Goal: Information Seeking & Learning: Learn about a topic

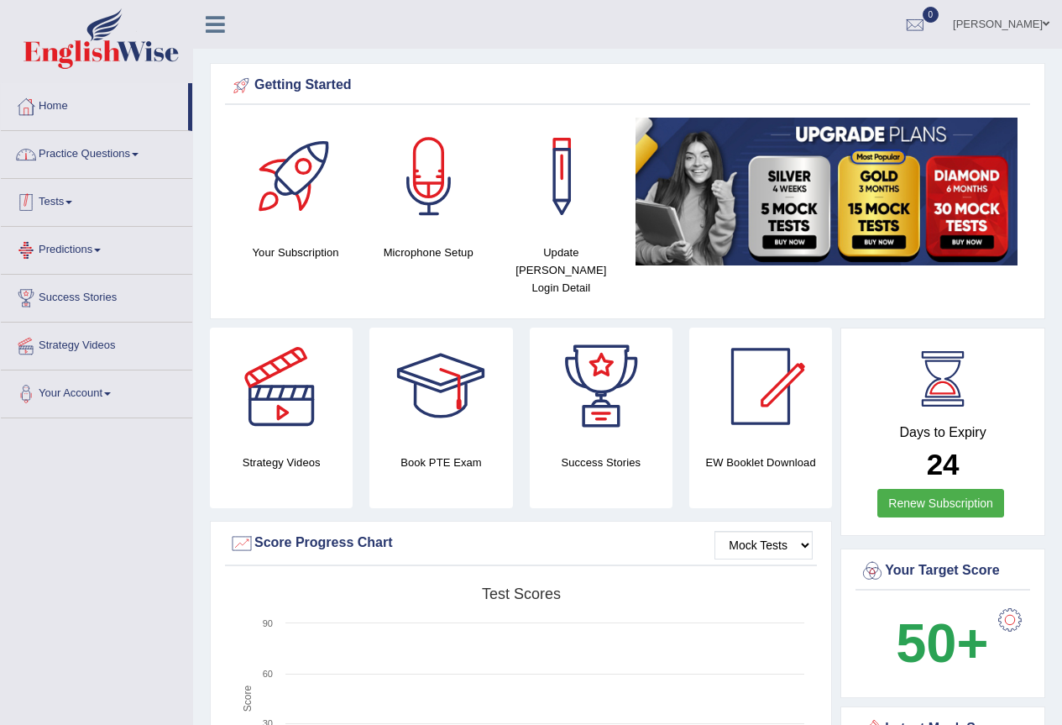
click at [97, 150] on link "Practice Questions" at bounding box center [96, 152] width 191 height 42
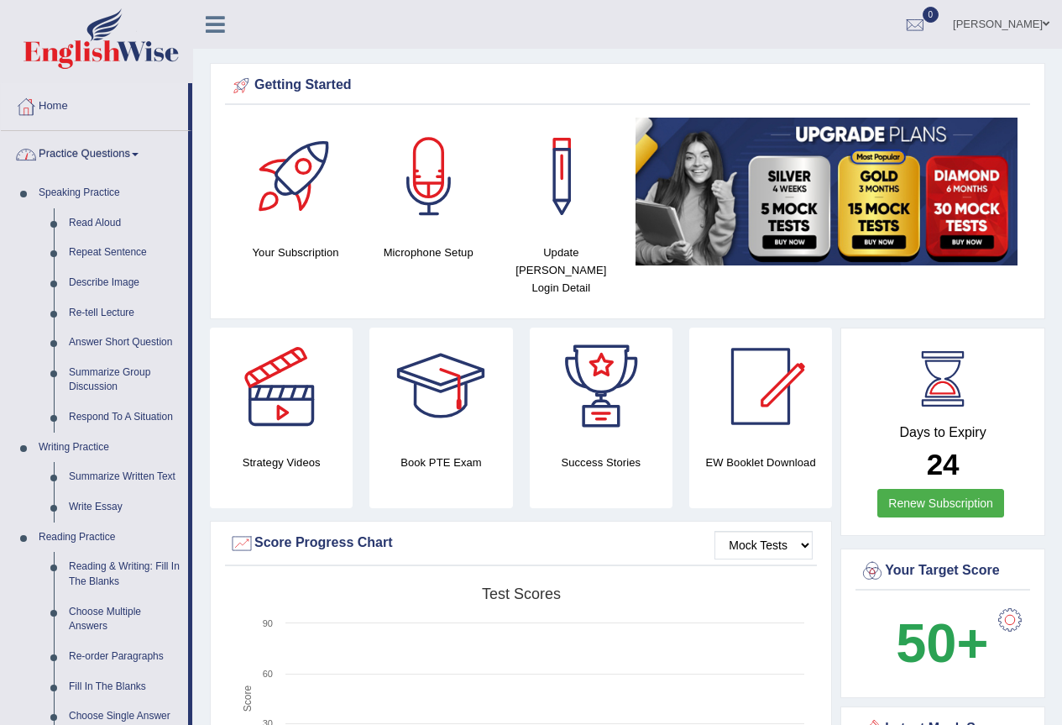
click at [128, 163] on link "Practice Questions" at bounding box center [94, 152] width 187 height 42
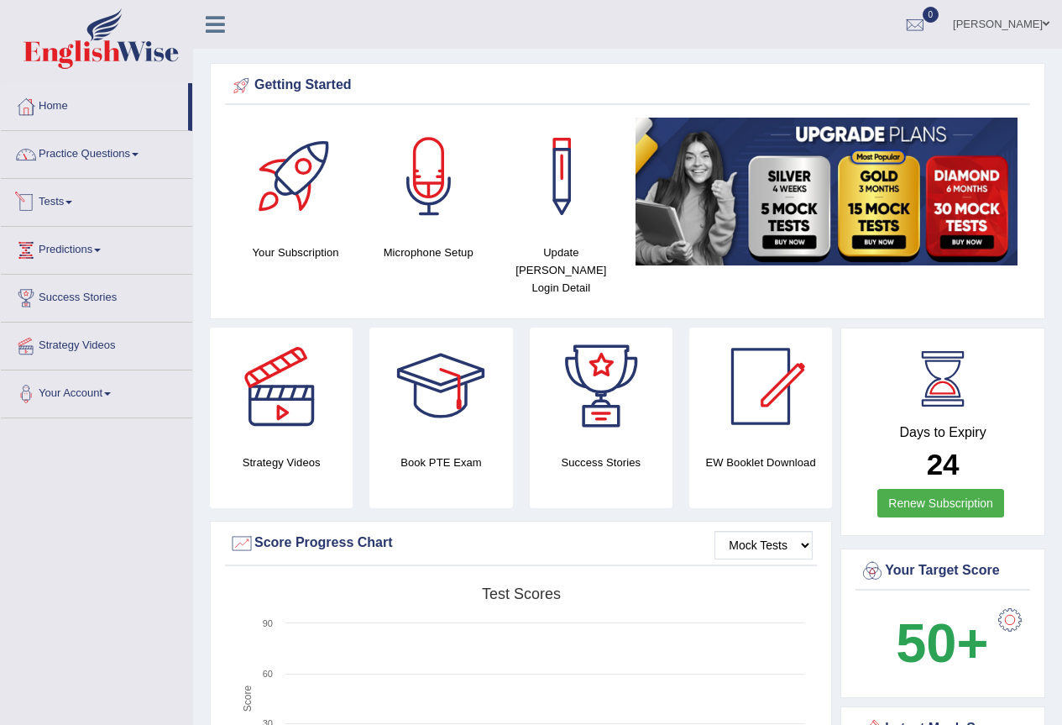
click at [118, 220] on link "Tests" at bounding box center [96, 200] width 191 height 42
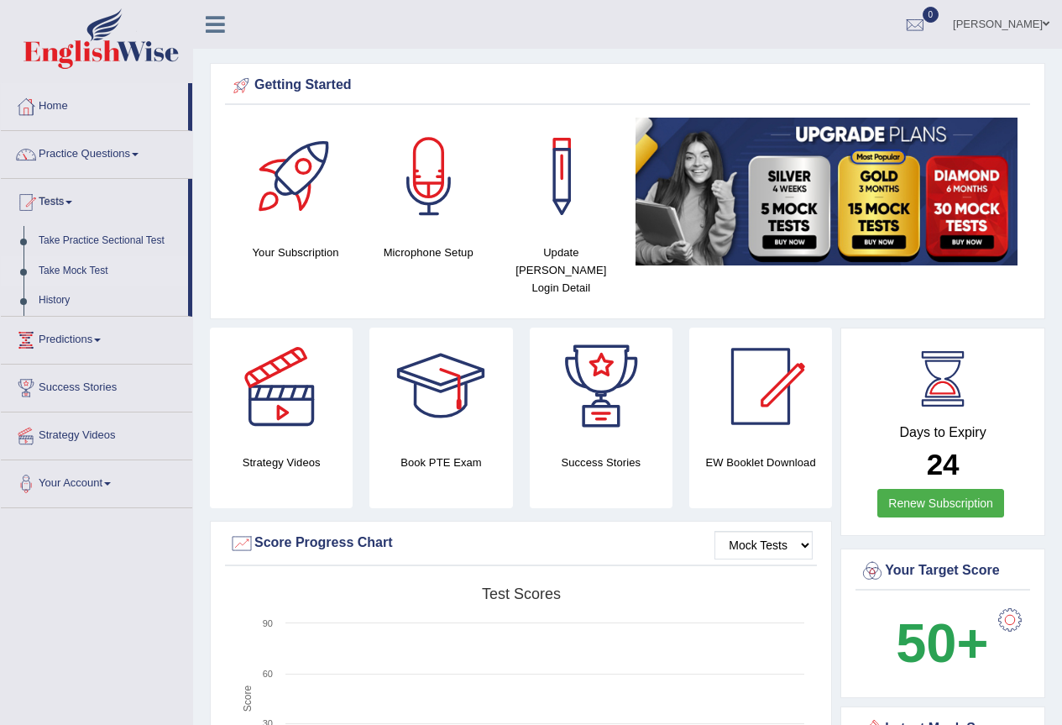
click at [101, 271] on link "Take Mock Test" at bounding box center [109, 271] width 157 height 30
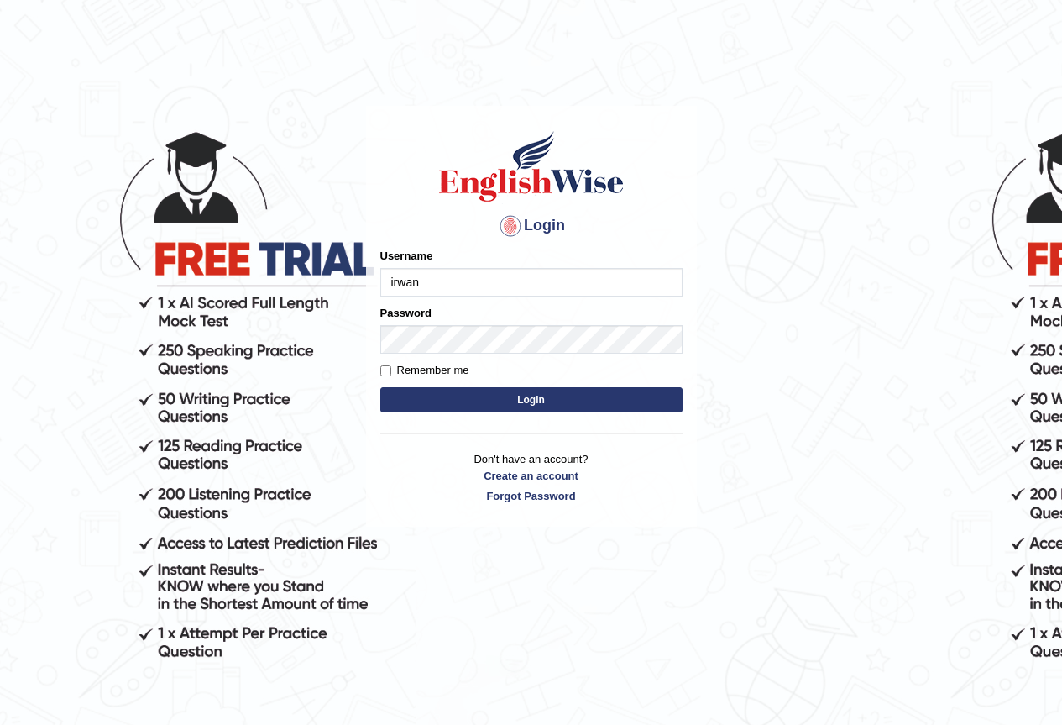
type input "irwan"
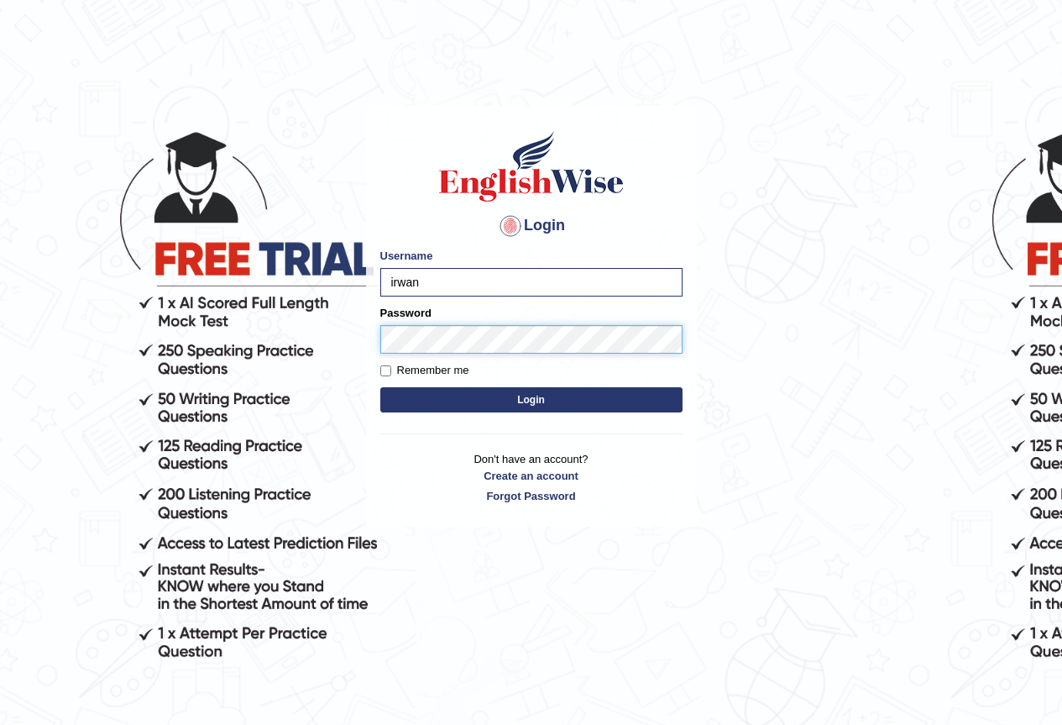
click at [380, 387] on button "Login" at bounding box center [531, 399] width 302 height 25
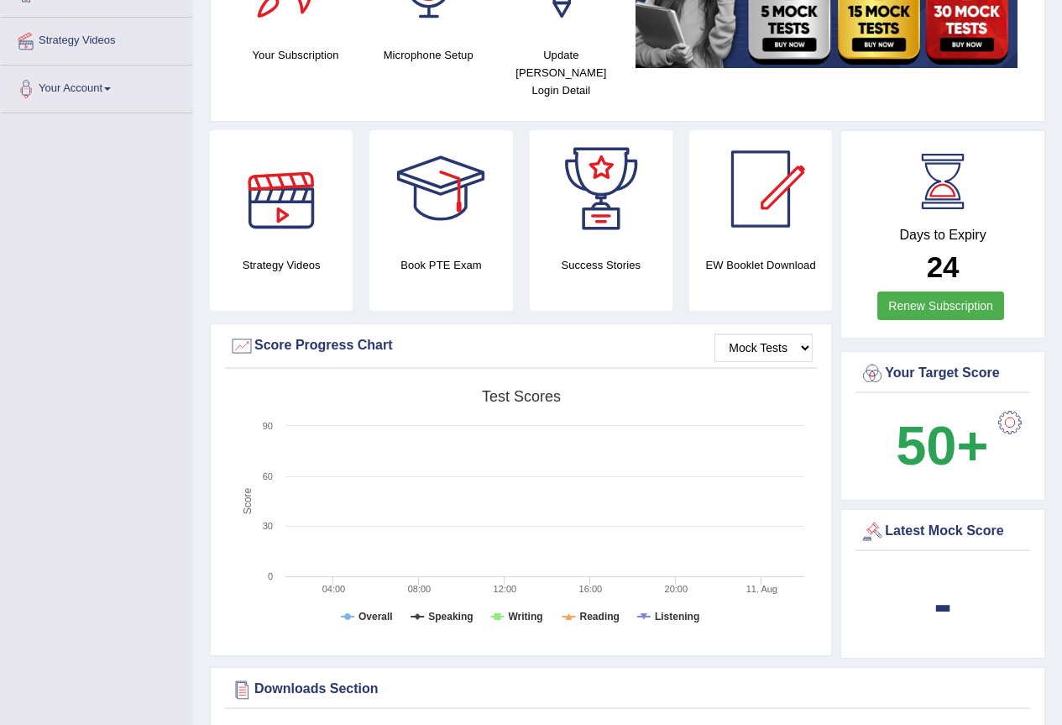
scroll to position [280, 0]
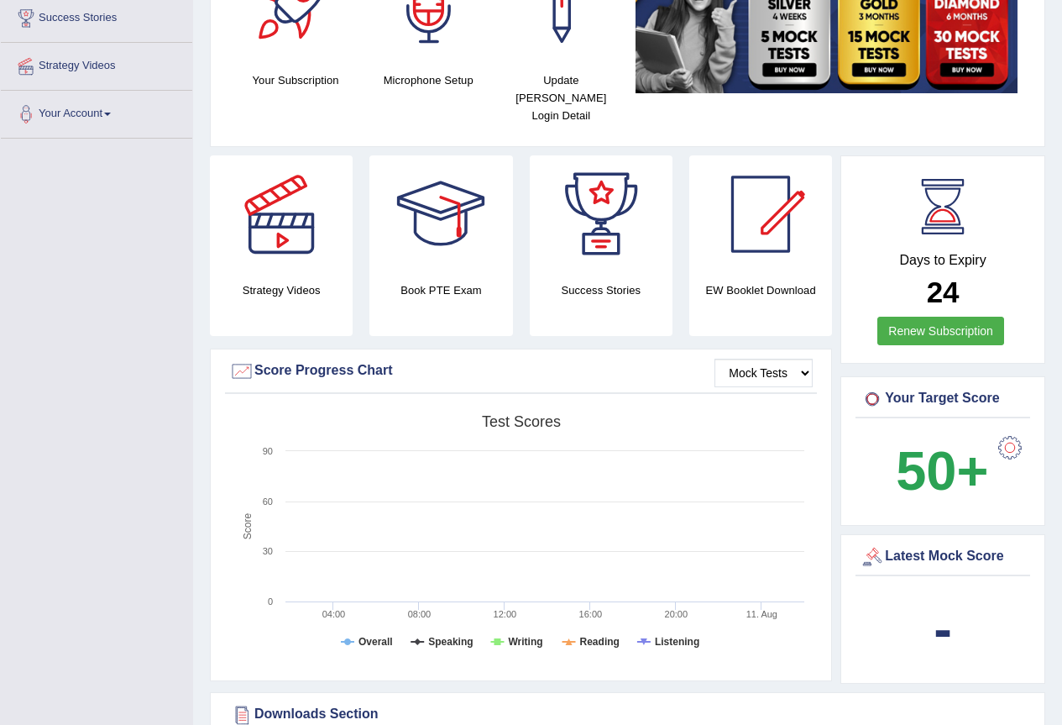
click at [963, 449] on b "50+" at bounding box center [942, 470] width 92 height 61
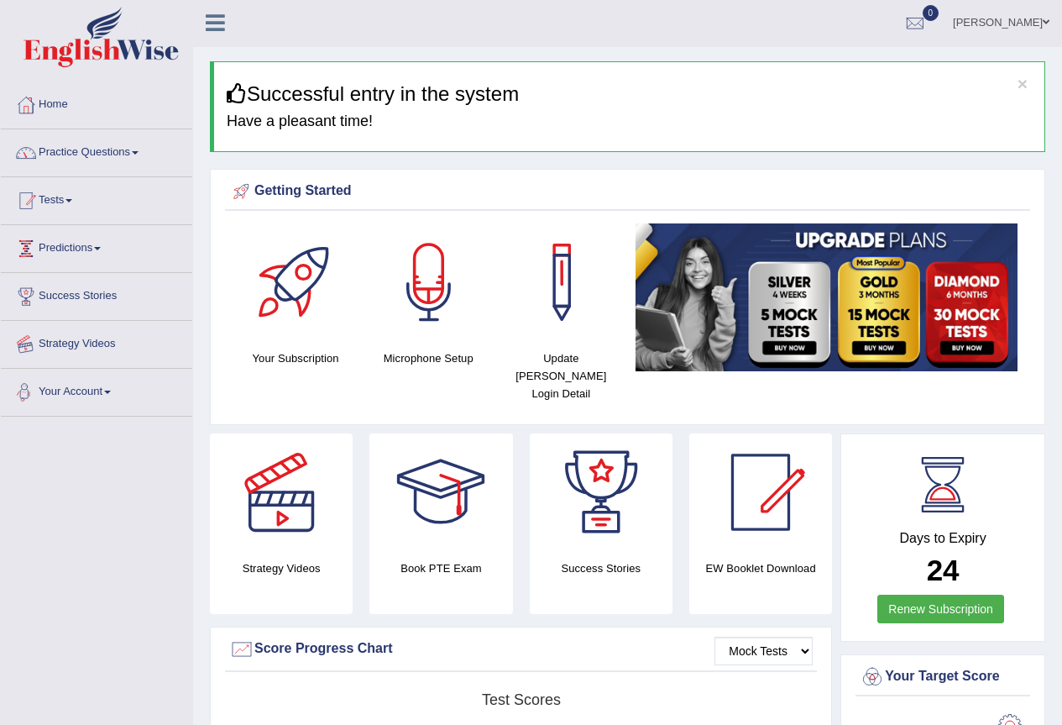
scroll to position [0, 0]
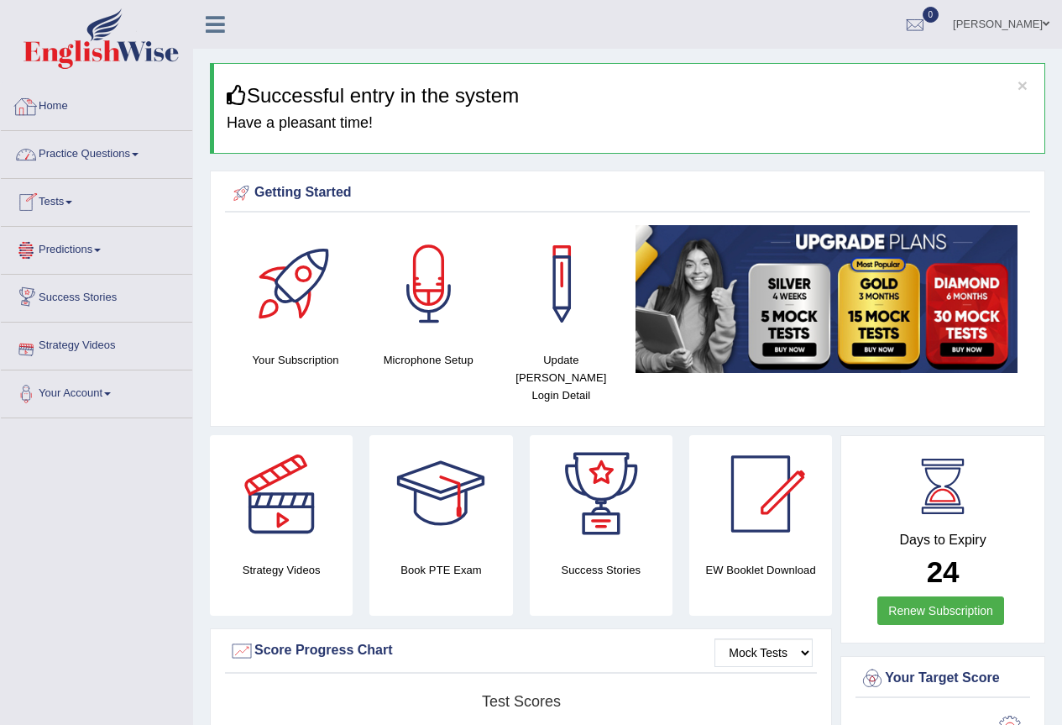
click at [106, 242] on link "Predictions" at bounding box center [96, 248] width 191 height 42
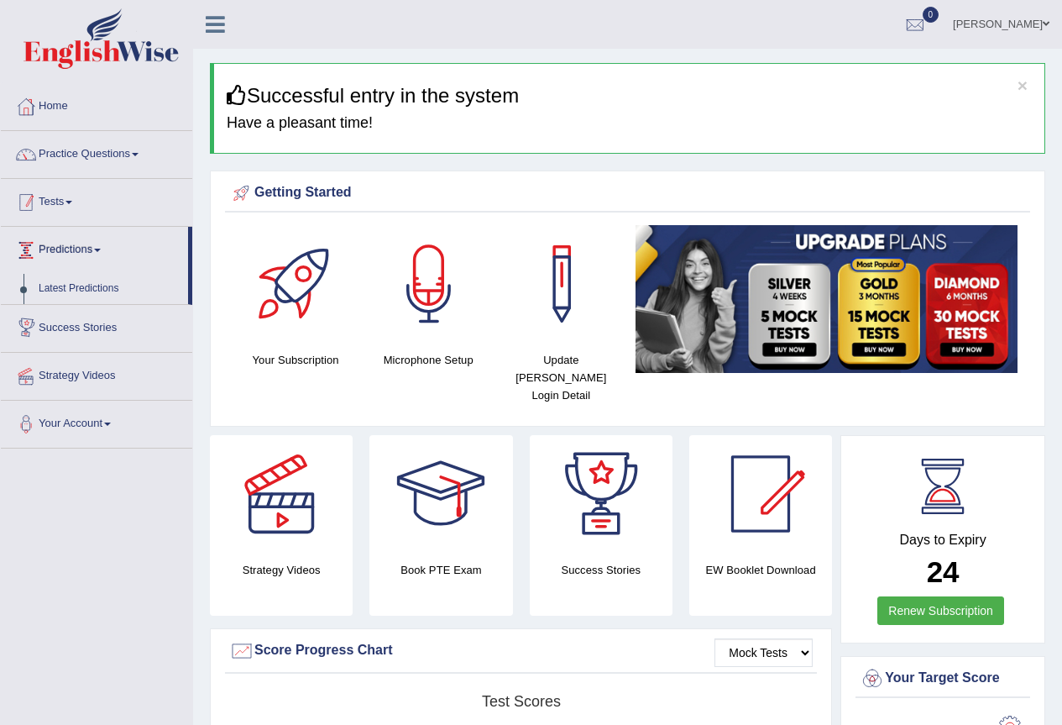
click at [82, 195] on link "Tests" at bounding box center [96, 200] width 191 height 42
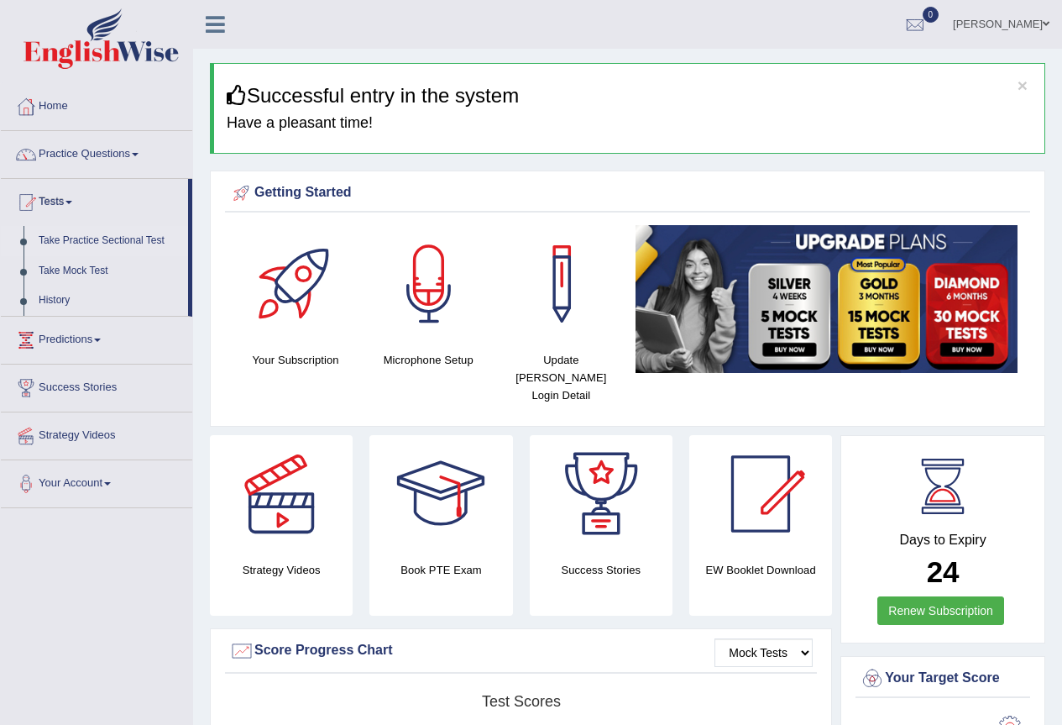
click at [104, 240] on link "Take Practice Sectional Test" at bounding box center [109, 241] width 157 height 30
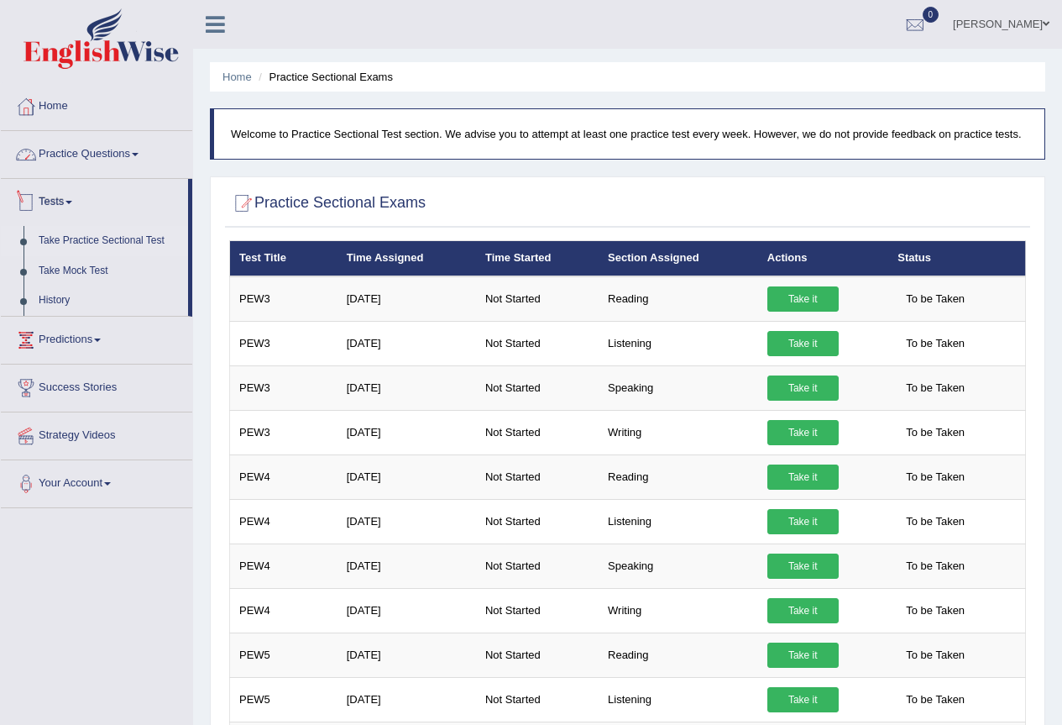
click at [132, 157] on link "Practice Questions" at bounding box center [96, 152] width 191 height 42
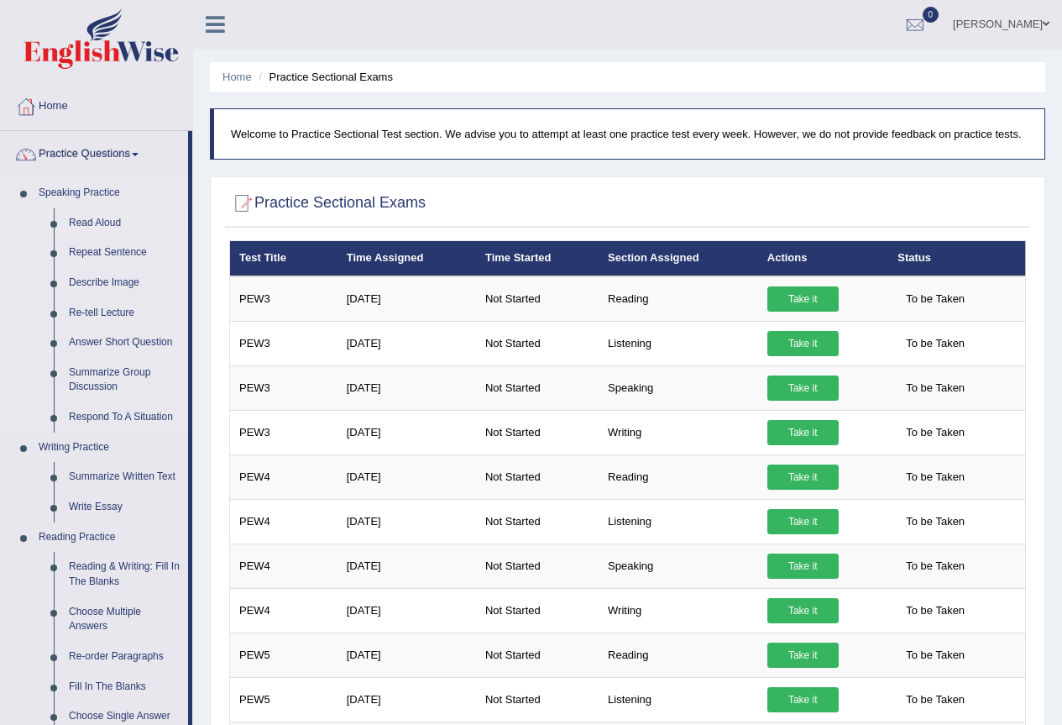
click at [107, 223] on link "Read Aloud" at bounding box center [124, 223] width 127 height 30
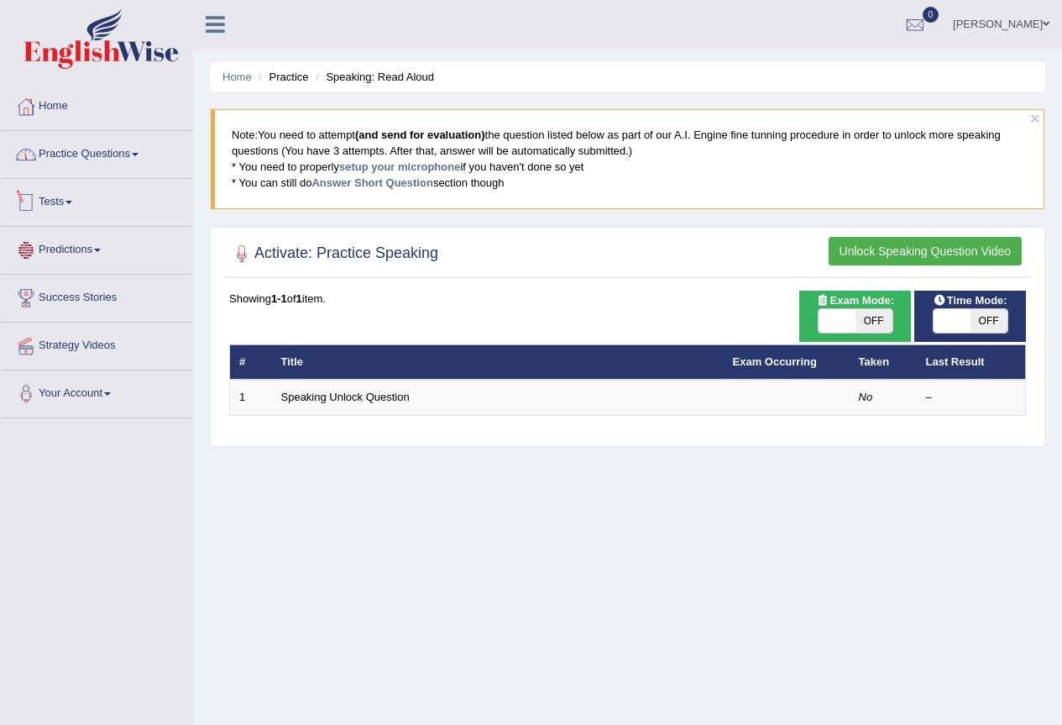
click at [89, 166] on link "Practice Questions" at bounding box center [96, 152] width 191 height 42
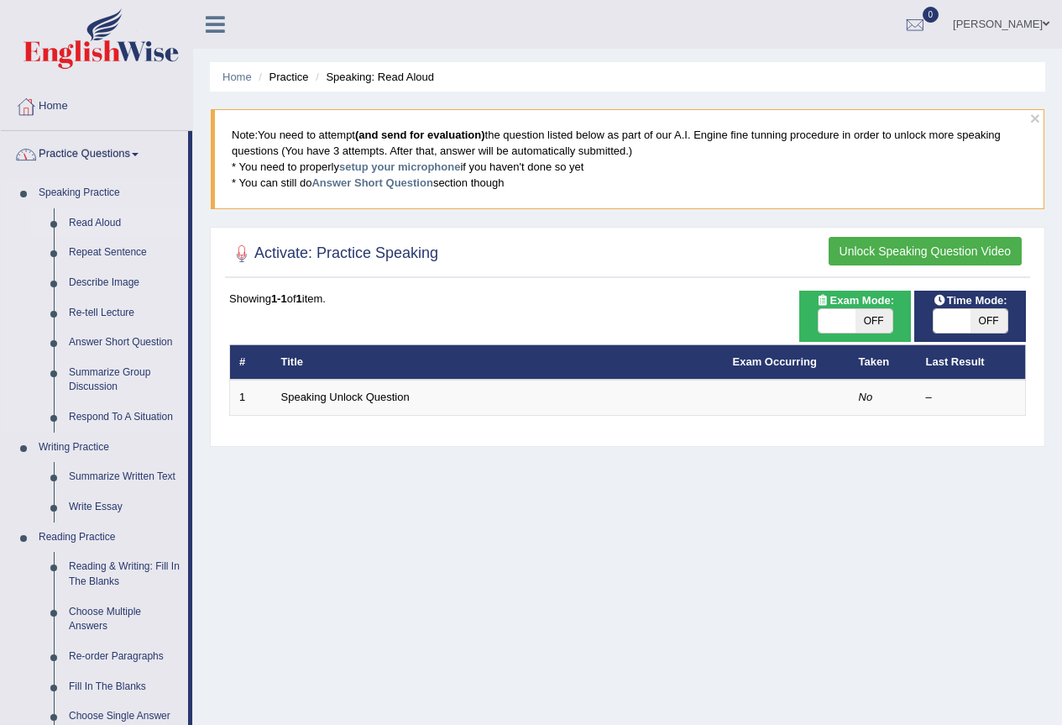
click at [75, 218] on link "Read Aloud" at bounding box center [124, 223] width 127 height 30
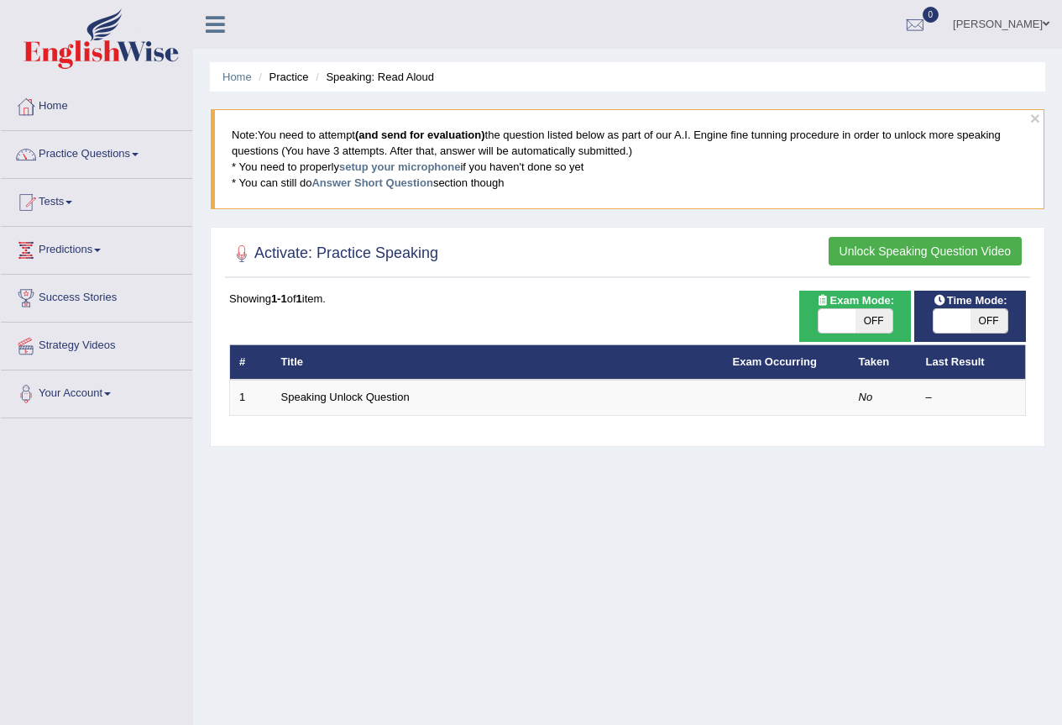
click at [986, 321] on span "OFF" at bounding box center [989, 321] width 37 height 24
checkbox input "true"
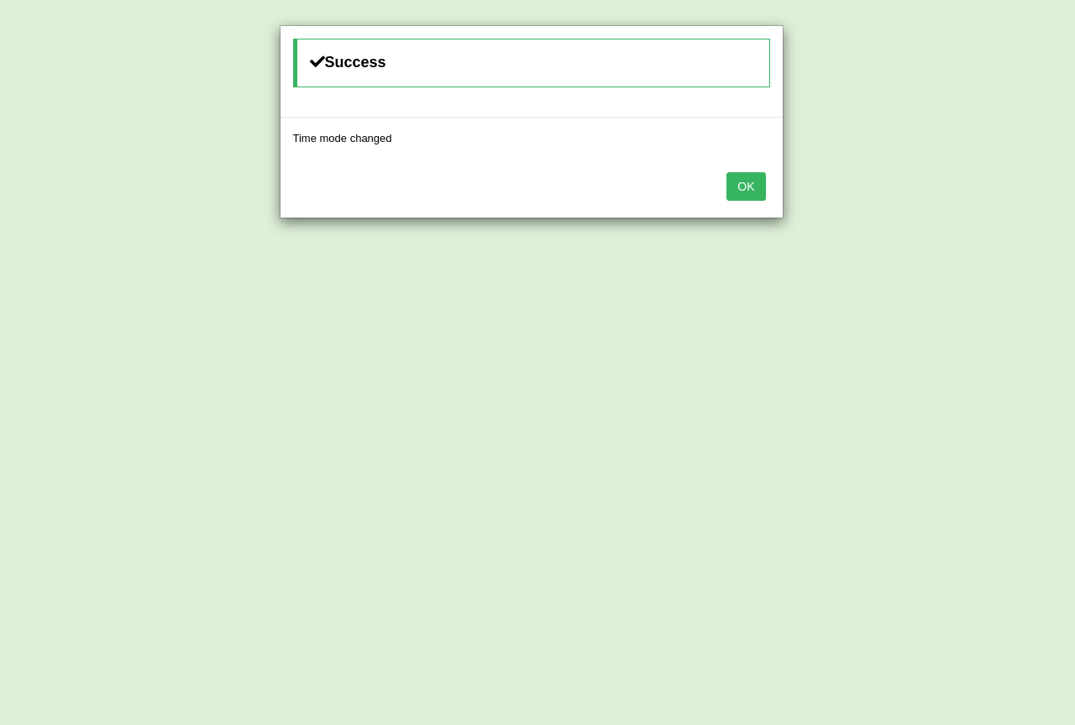
click at [739, 191] on button "OK" at bounding box center [745, 186] width 39 height 29
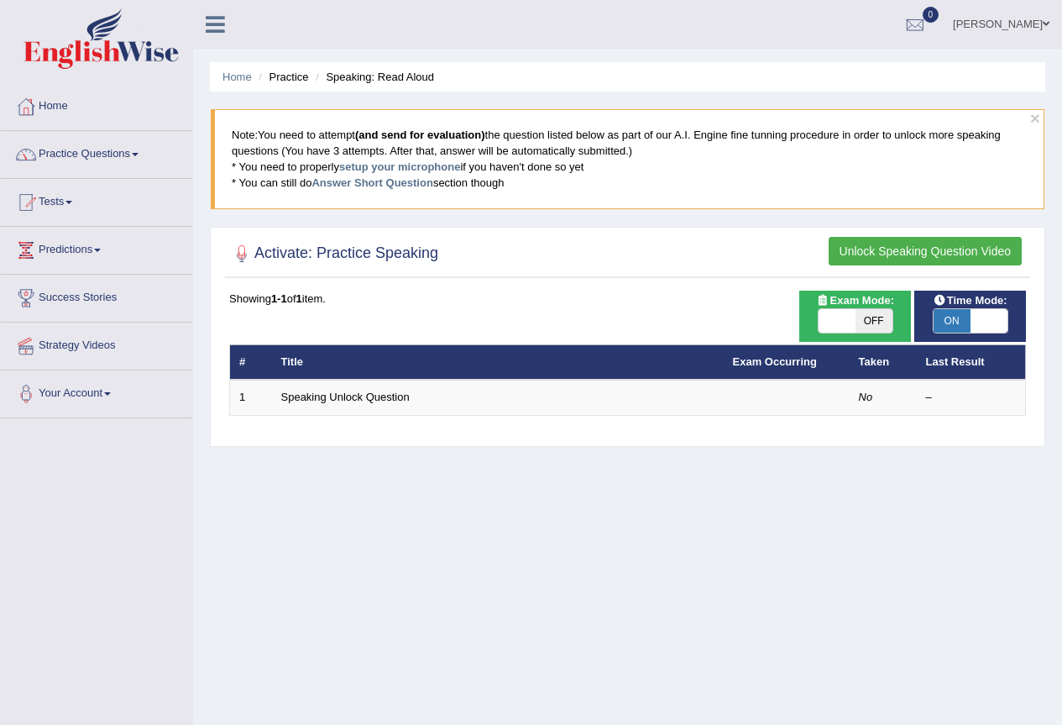
click at [873, 314] on span "OFF" at bounding box center [874, 321] width 37 height 24
checkbox input "true"
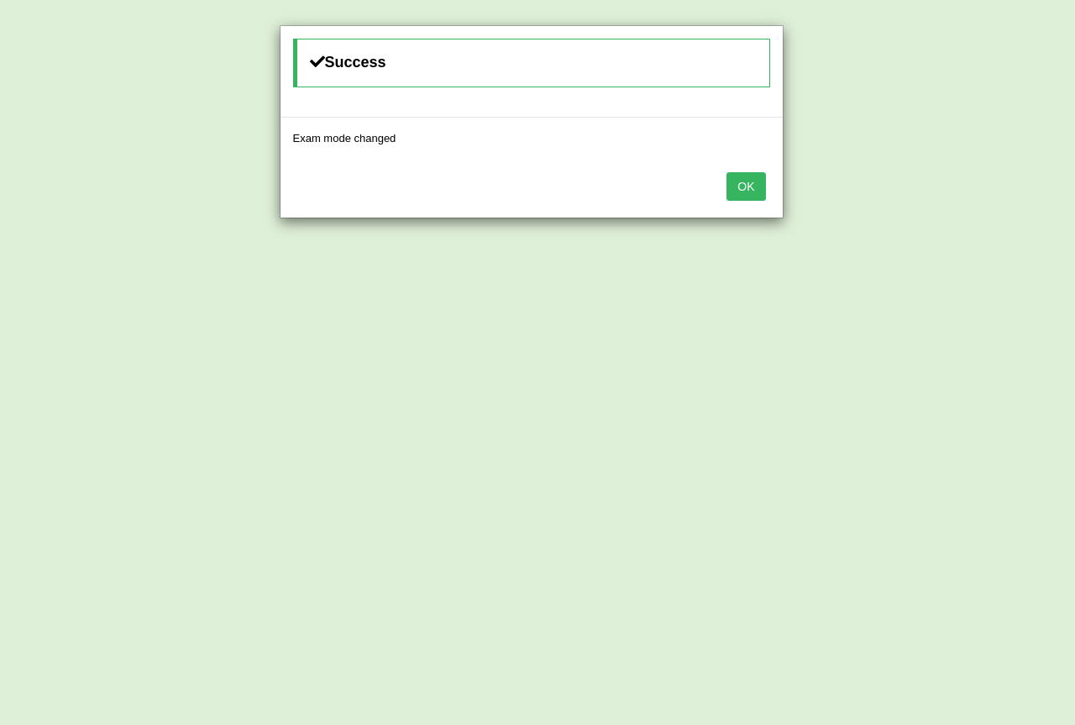
click at [740, 191] on button "OK" at bounding box center [745, 186] width 39 height 29
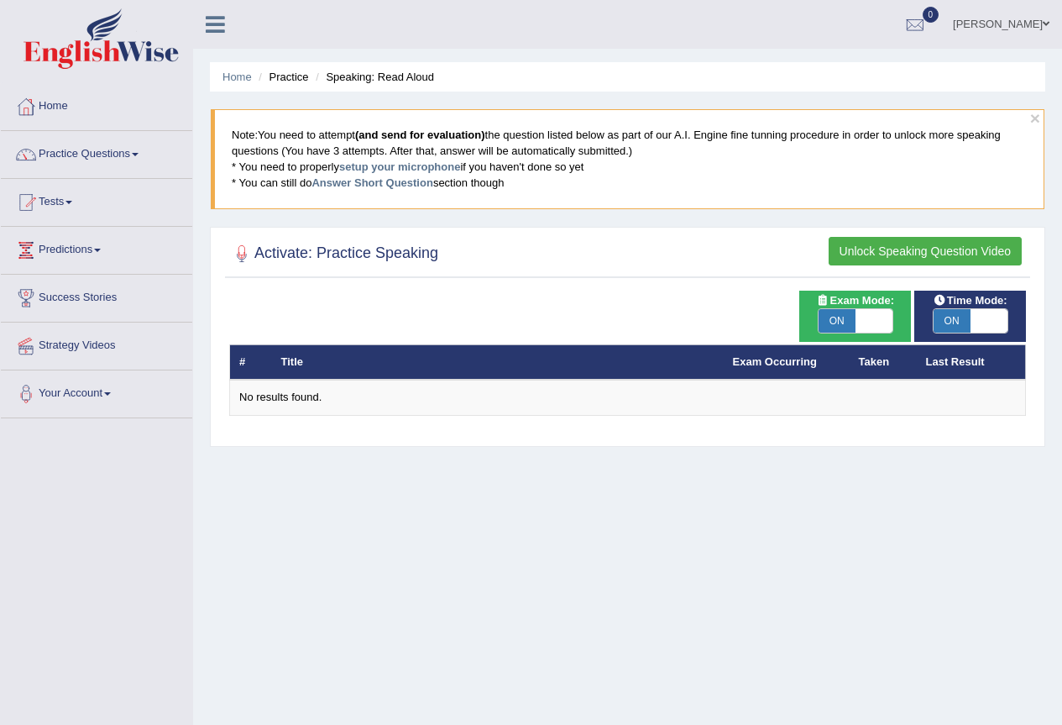
click at [925, 256] on button "Unlock Speaking Question Video" at bounding box center [925, 251] width 193 height 29
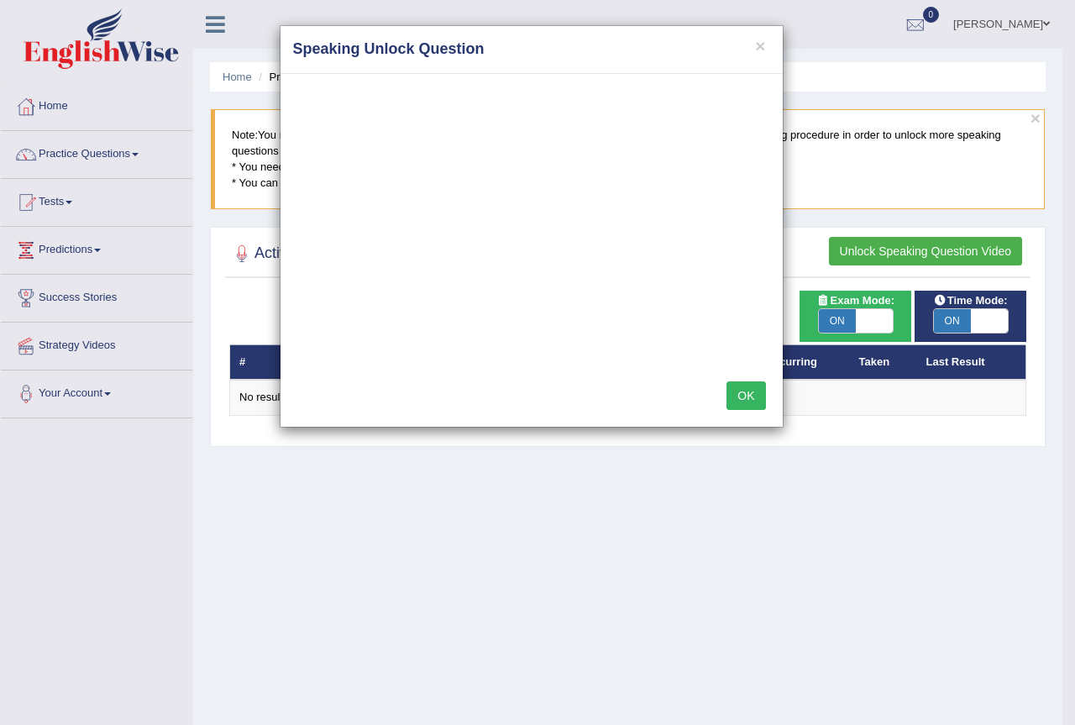
click at [750, 404] on button "OK" at bounding box center [745, 395] width 39 height 29
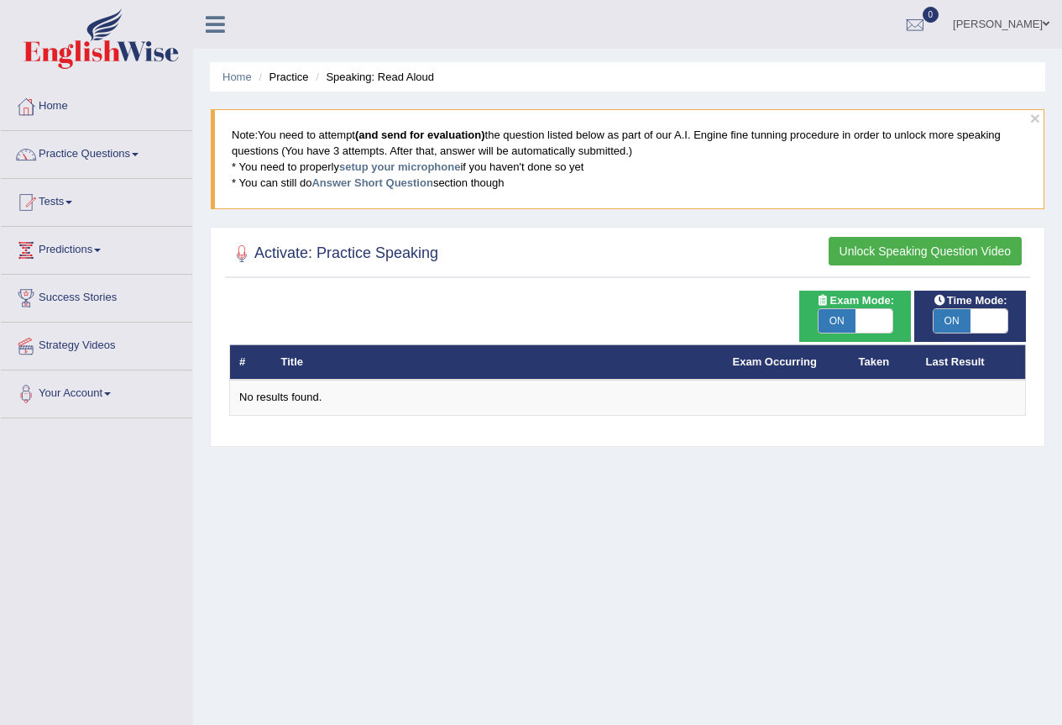
click at [943, 321] on span "ON" at bounding box center [952, 321] width 37 height 24
checkbox input "false"
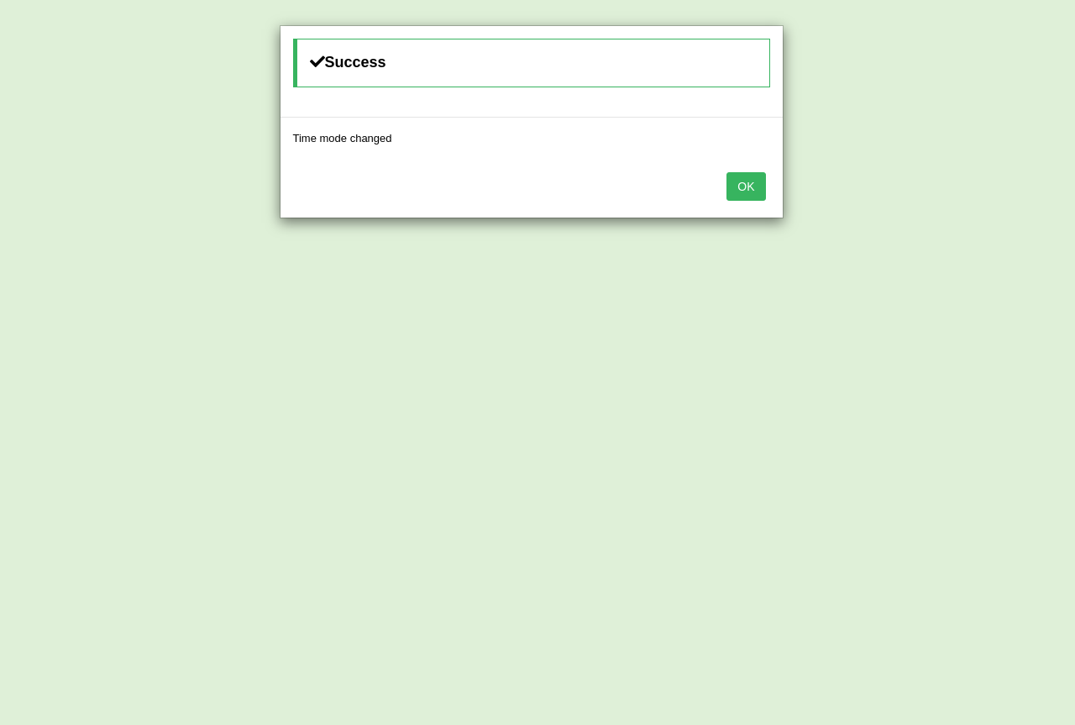
click at [742, 182] on button "OK" at bounding box center [745, 186] width 39 height 29
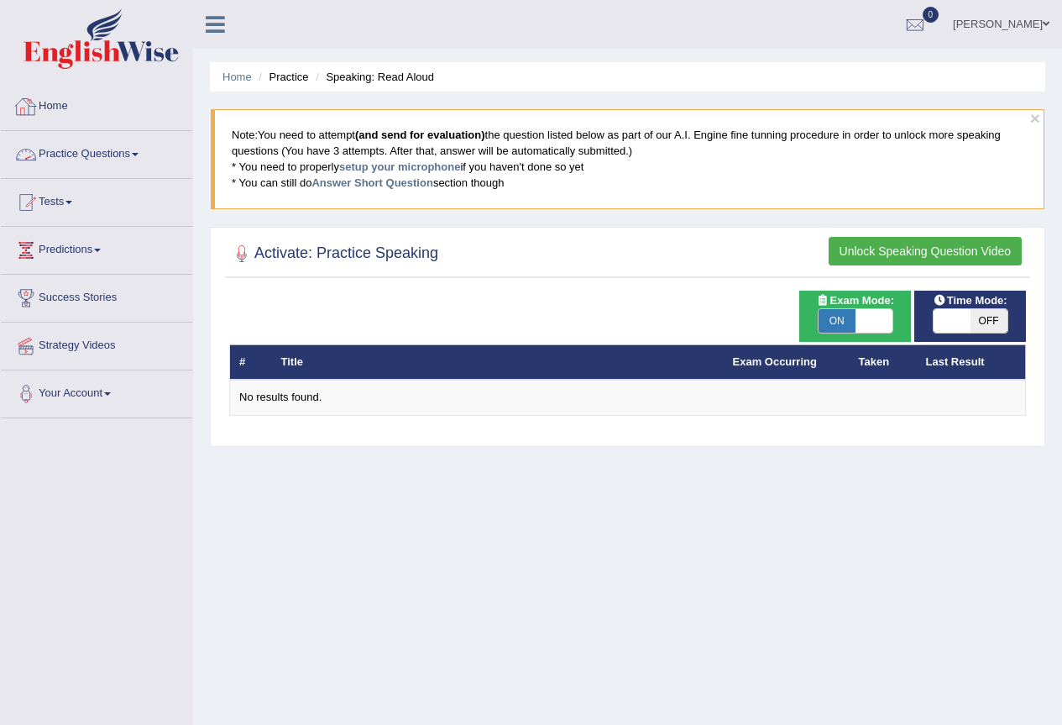
click at [92, 152] on link "Practice Questions" at bounding box center [96, 152] width 191 height 42
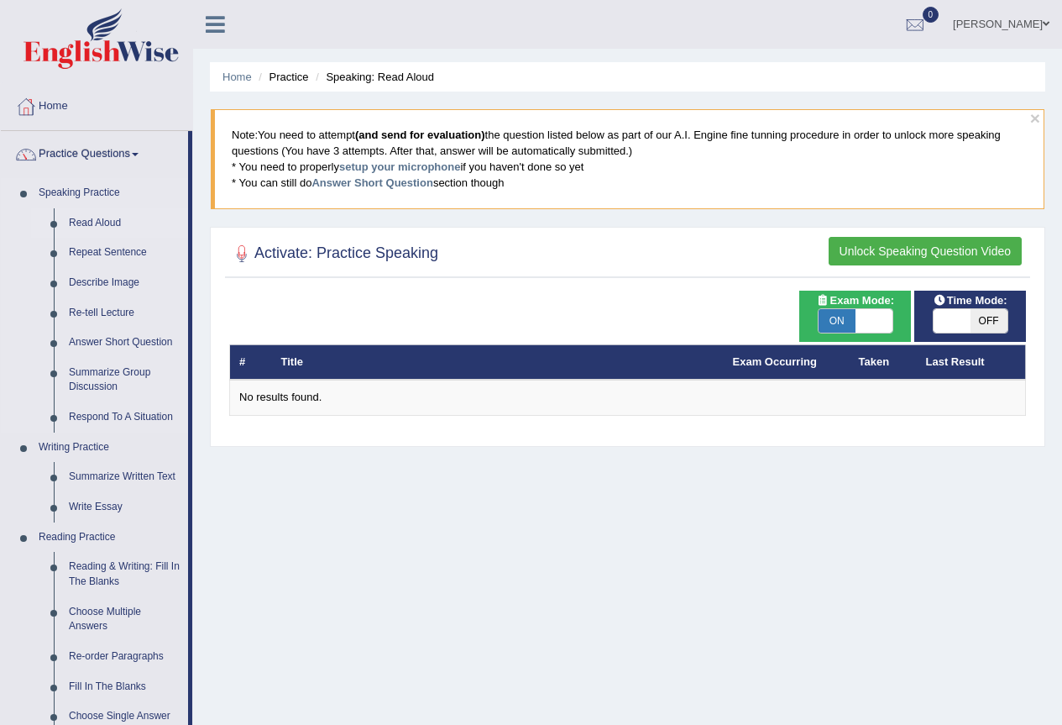
click at [101, 223] on link "Read Aloud" at bounding box center [124, 223] width 127 height 30
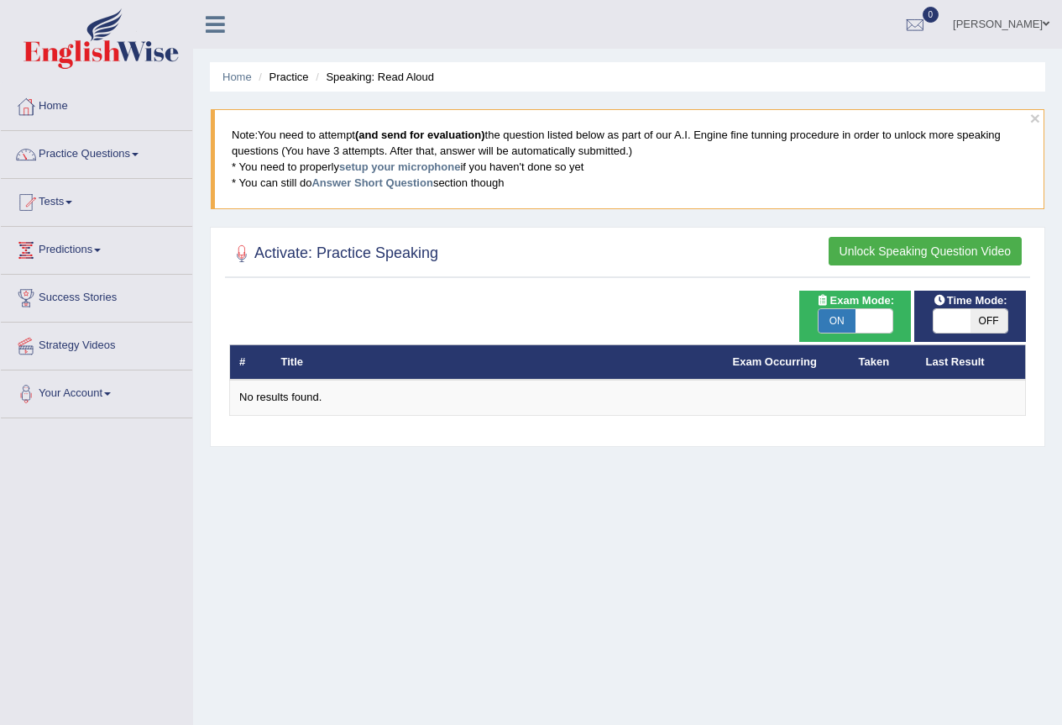
click at [936, 256] on button "Unlock Speaking Question Video" at bounding box center [925, 251] width 193 height 29
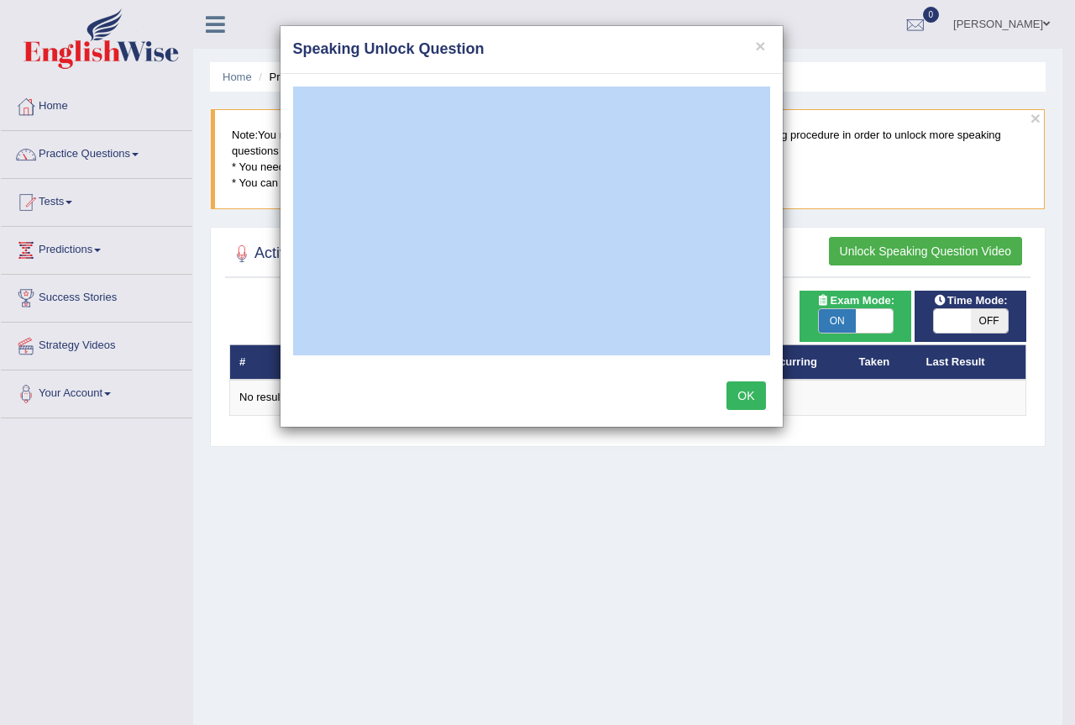
click at [600, 55] on h4 "Speaking Unlock Question" at bounding box center [531, 50] width 477 height 22
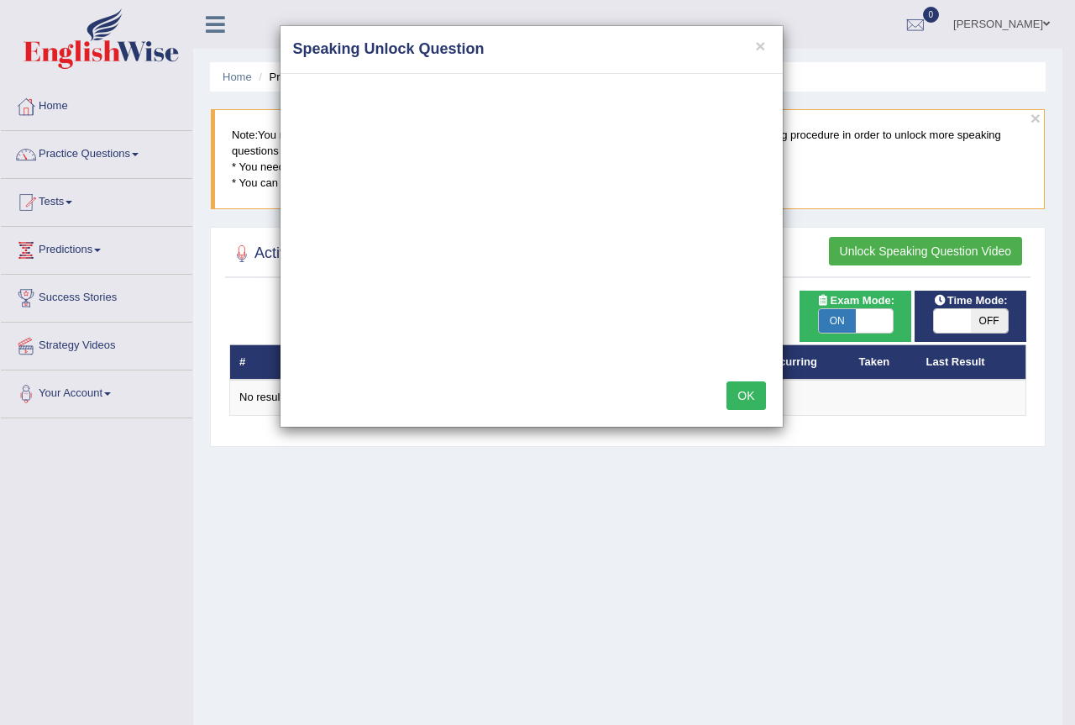
click at [740, 391] on button "OK" at bounding box center [745, 395] width 39 height 29
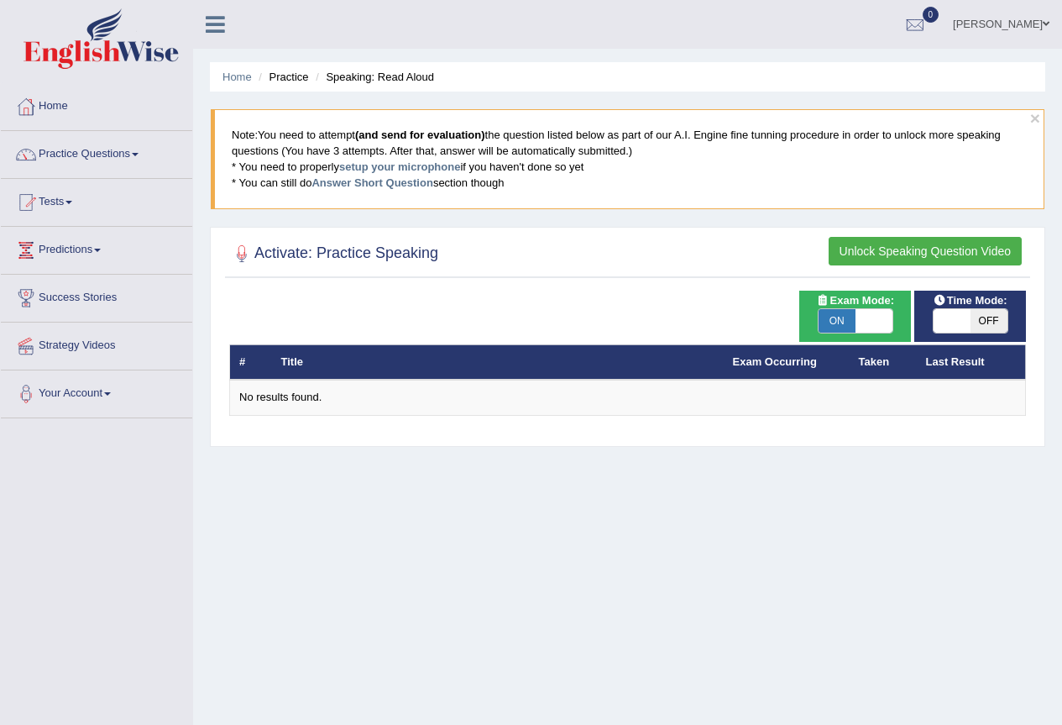
click at [839, 317] on span "ON" at bounding box center [837, 321] width 37 height 24
checkbox input "false"
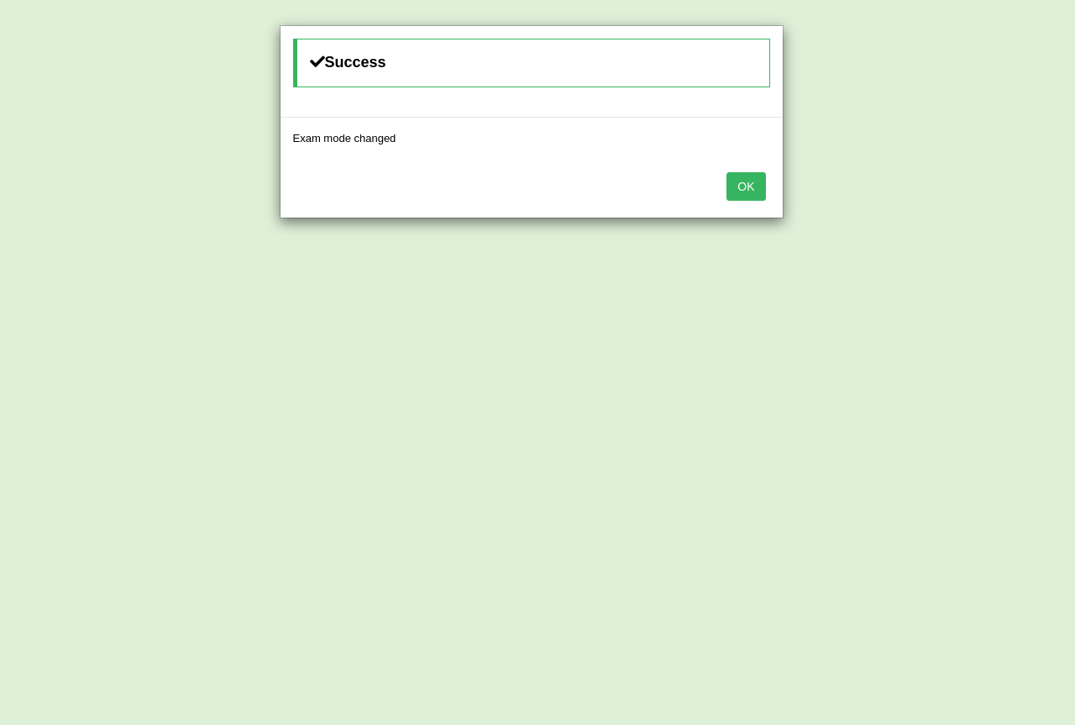
click at [754, 186] on button "OK" at bounding box center [745, 186] width 39 height 29
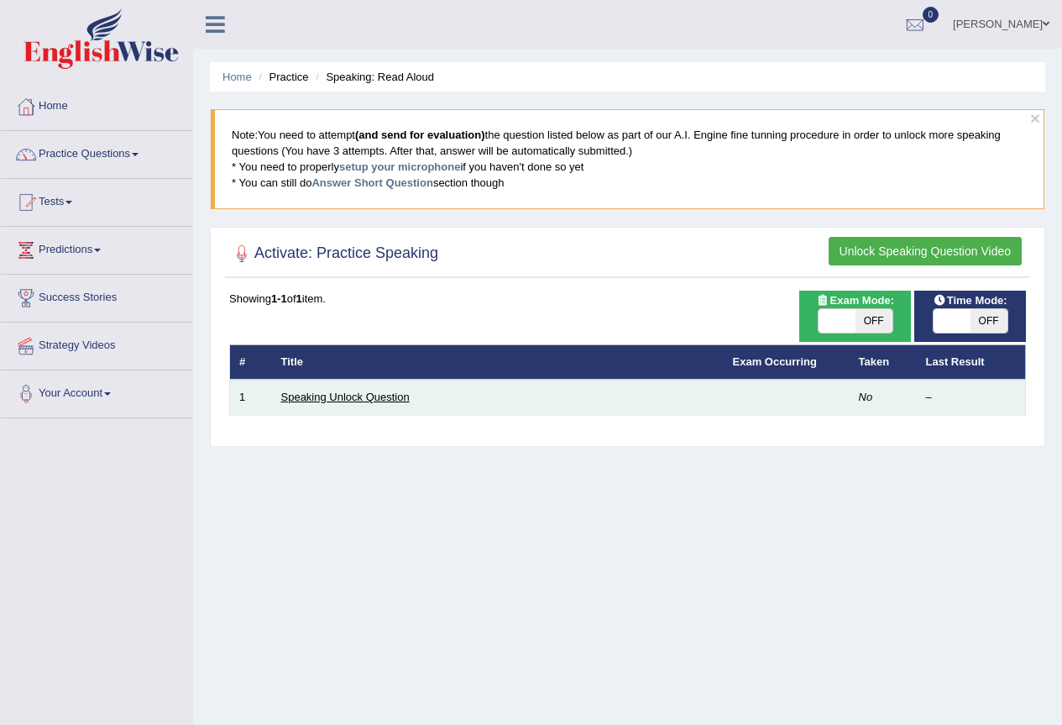
click at [372, 395] on link "Speaking Unlock Question" at bounding box center [345, 397] width 128 height 13
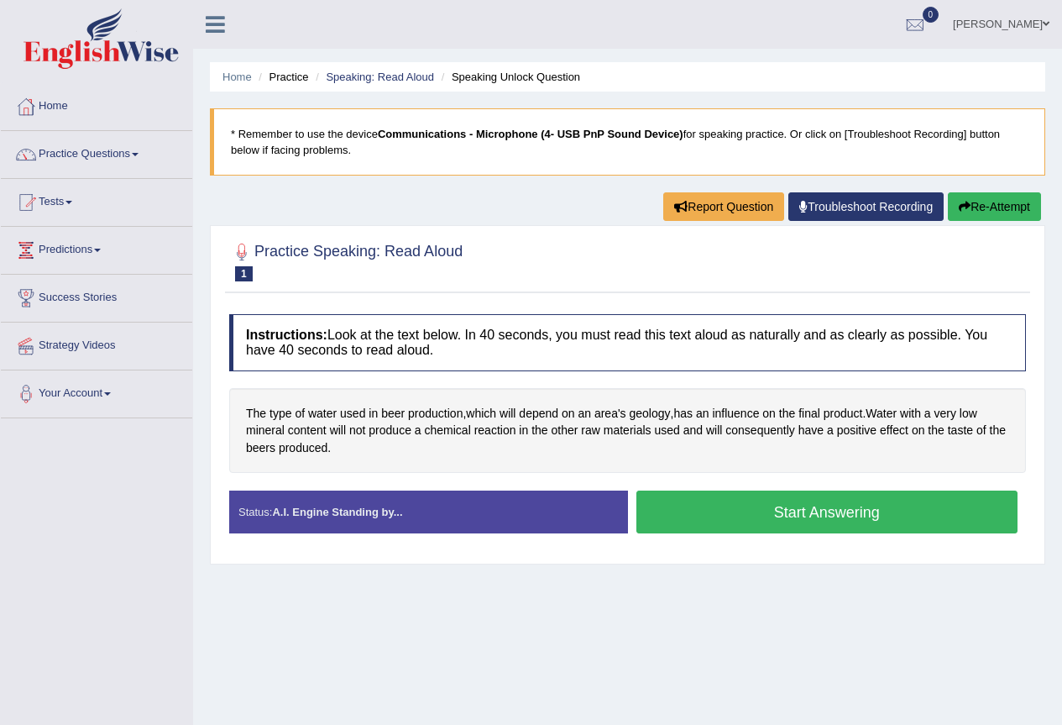
click at [811, 512] on button "Start Answering" at bounding box center [828, 511] width 382 height 43
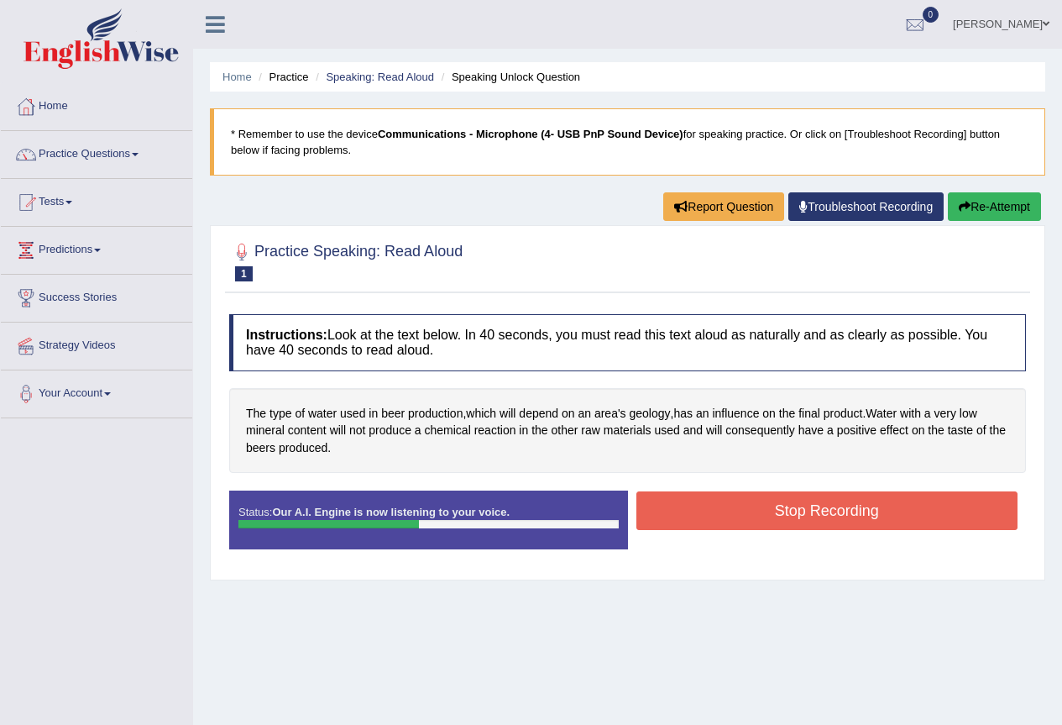
click at [772, 514] on button "Stop Recording" at bounding box center [828, 510] width 382 height 39
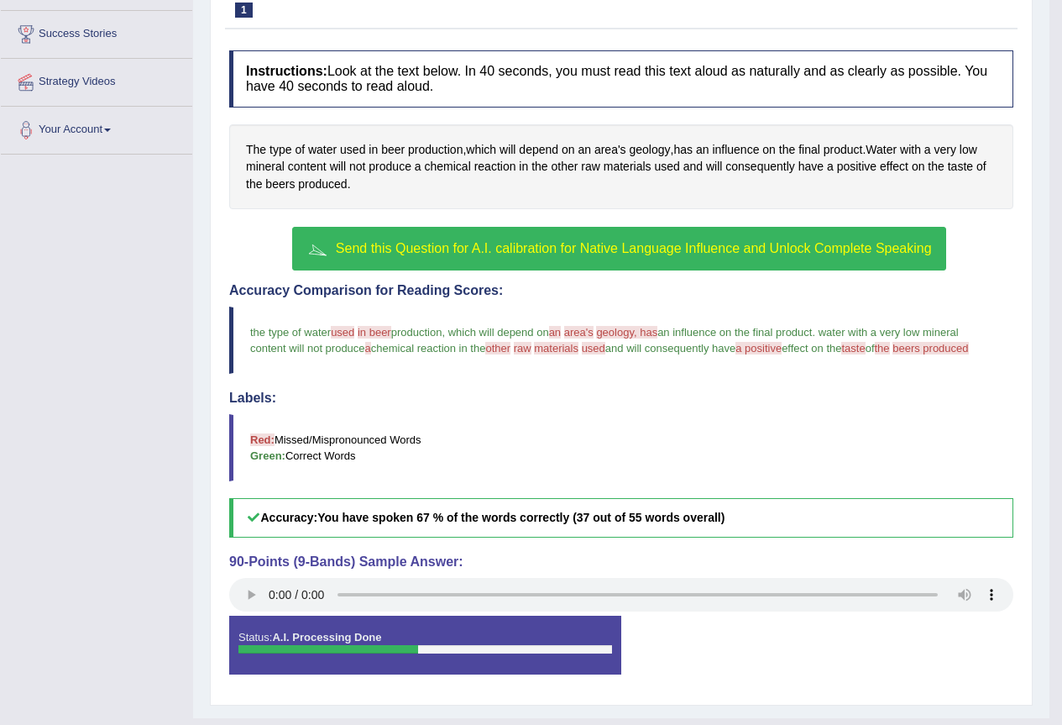
scroll to position [280, 0]
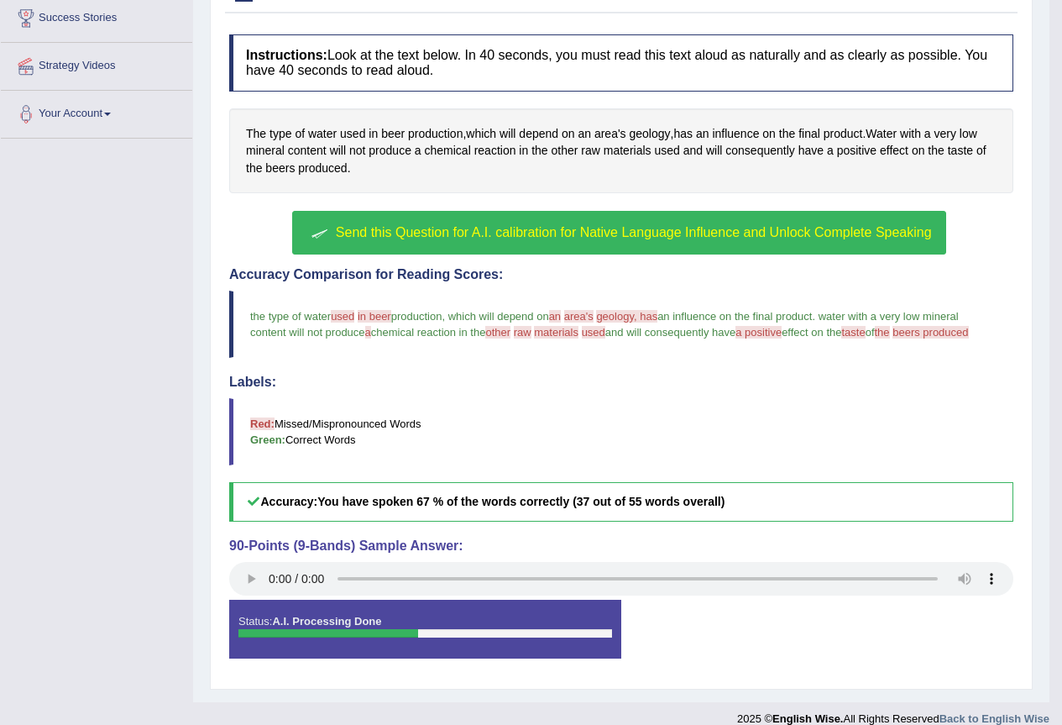
click at [493, 238] on span "Send this Question for A.I. calibration for Native Language Influence and Unloc…" at bounding box center [634, 232] width 596 height 14
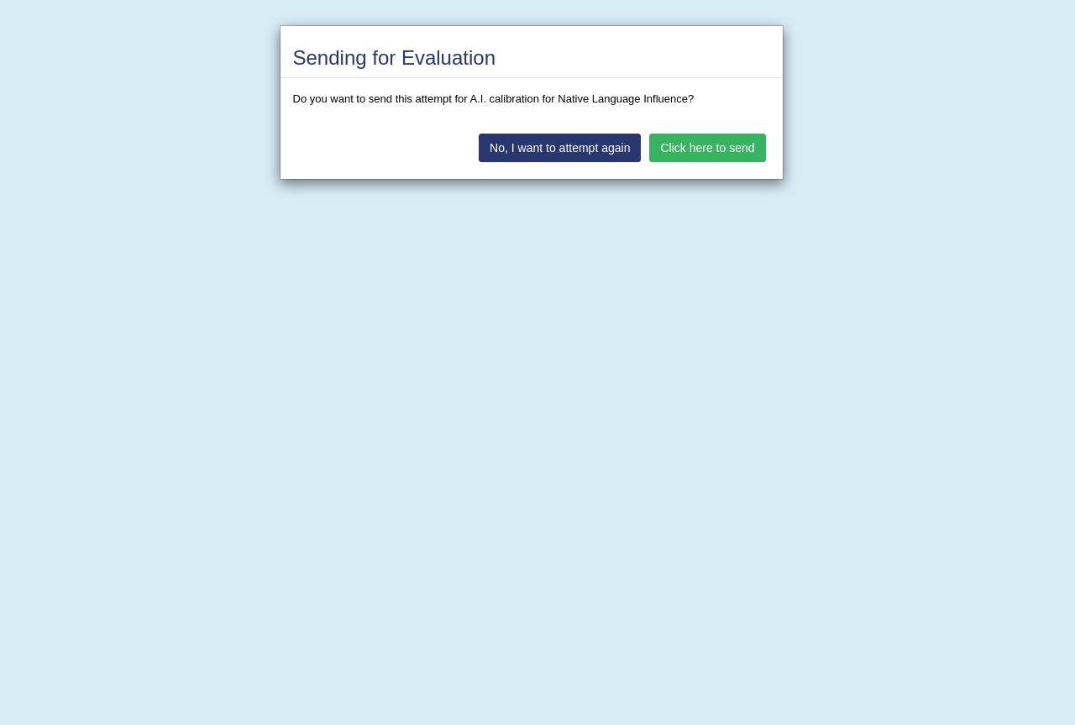
click at [679, 141] on button "Click here to send" at bounding box center [707, 148] width 116 height 29
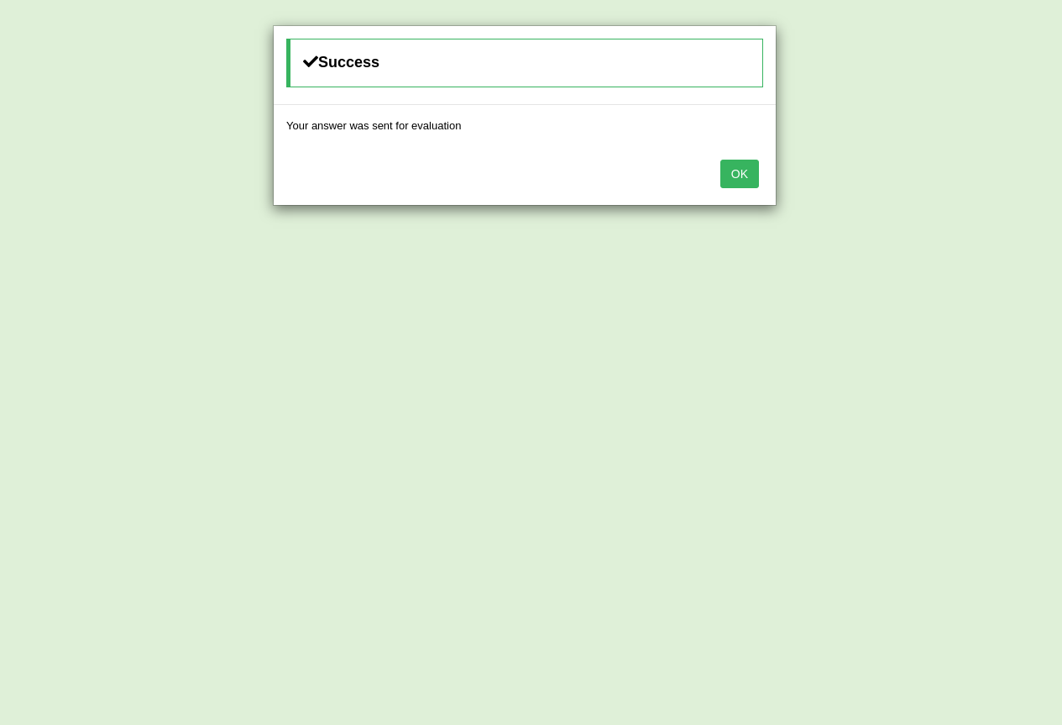
click at [732, 180] on button "OK" at bounding box center [740, 174] width 39 height 29
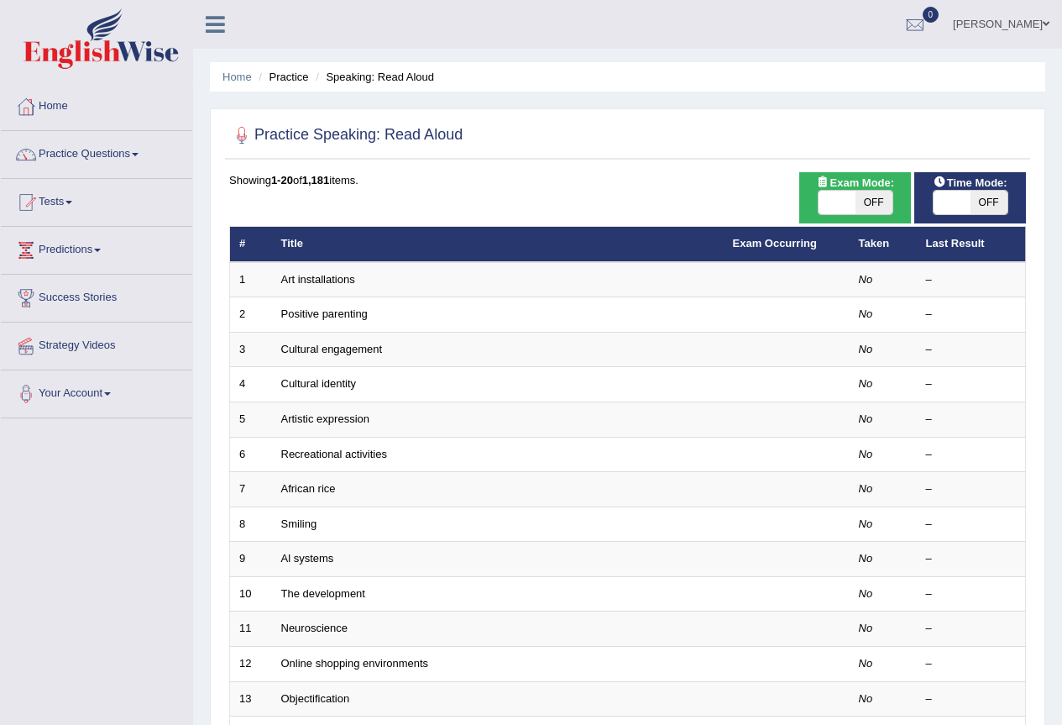
click at [130, 154] on link "Practice Questions" at bounding box center [96, 152] width 191 height 42
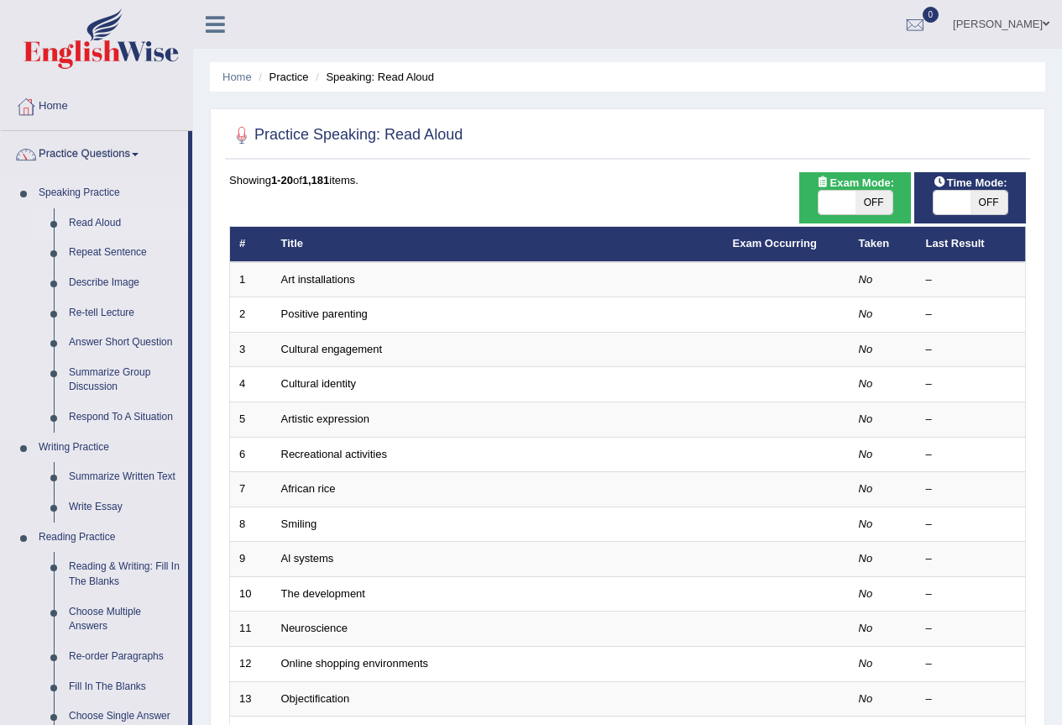
click at [96, 219] on link "Read Aloud" at bounding box center [124, 223] width 127 height 30
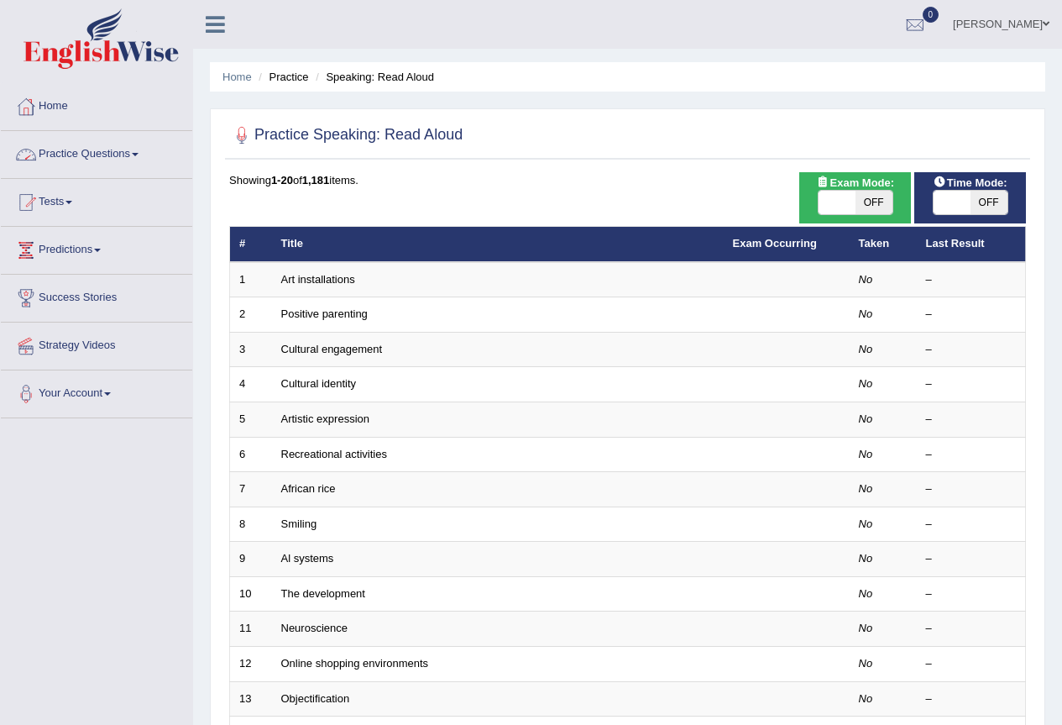
click at [115, 144] on link "Practice Questions" at bounding box center [96, 152] width 191 height 42
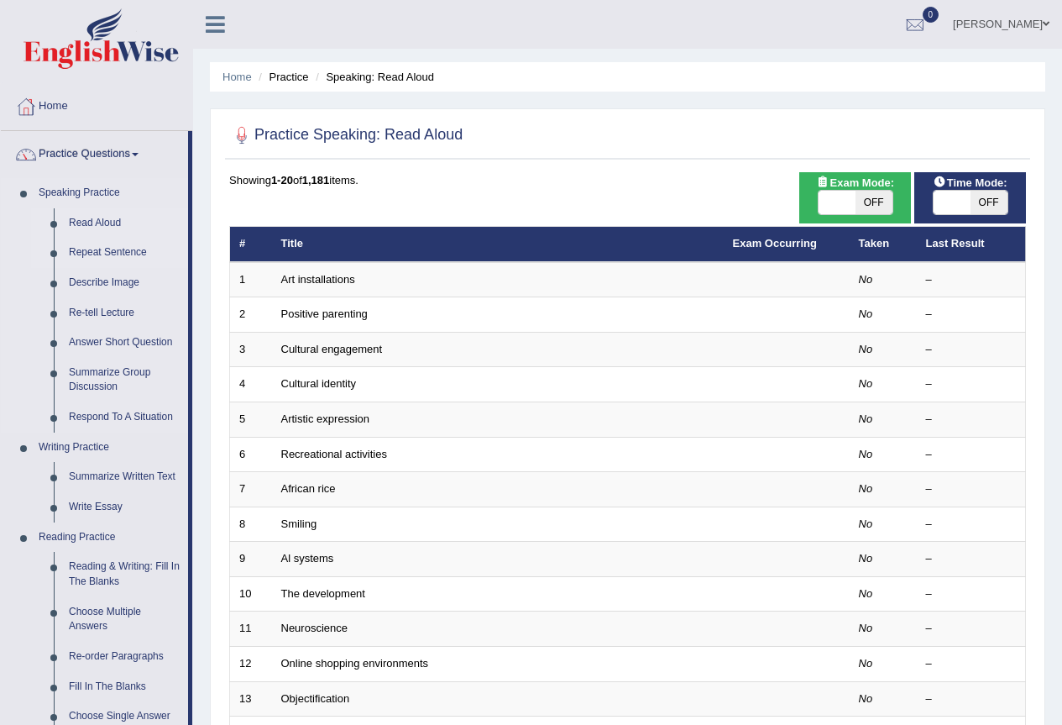
click at [102, 250] on link "Repeat Sentence" at bounding box center [124, 253] width 127 height 30
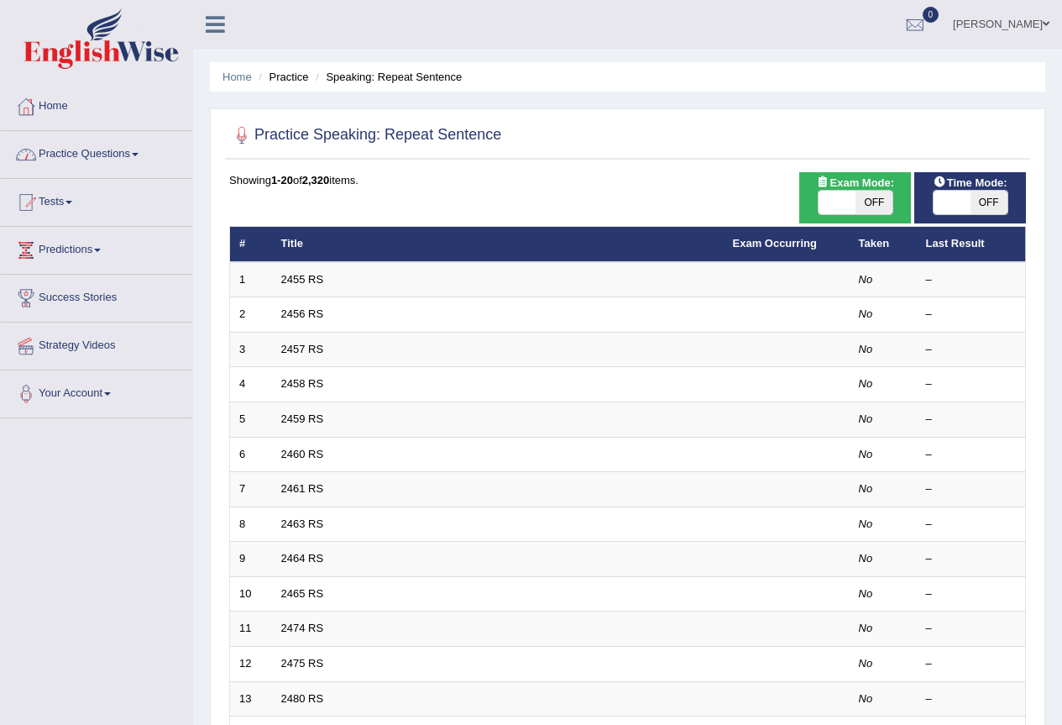
click at [115, 149] on link "Practice Questions" at bounding box center [96, 152] width 191 height 42
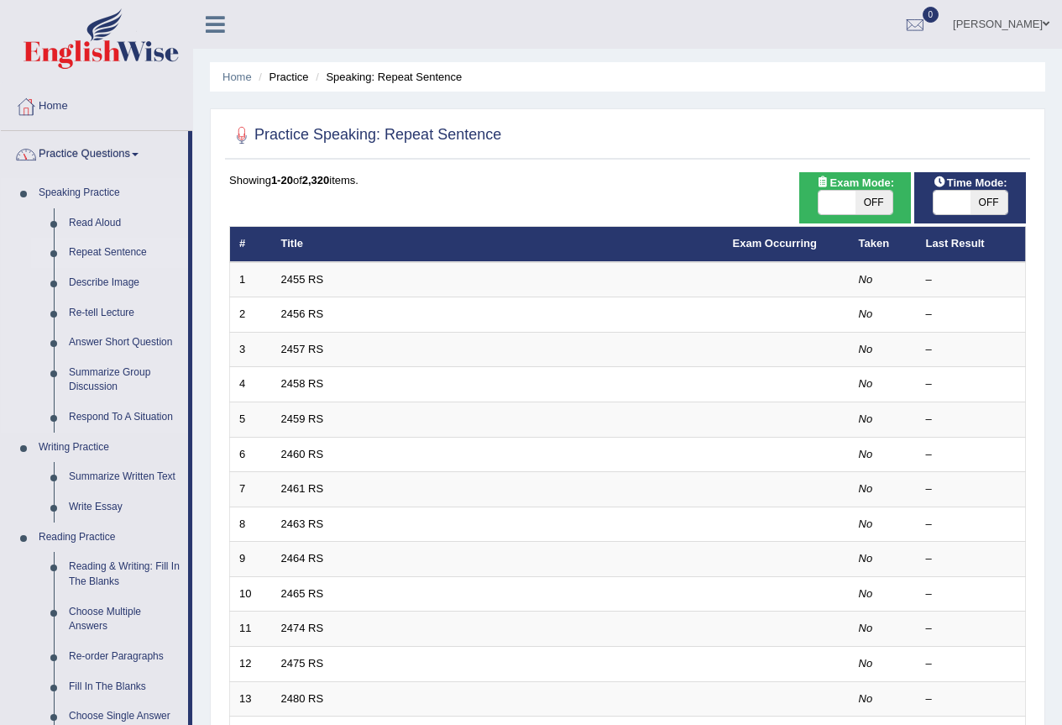
click at [71, 191] on link "Speaking Practice" at bounding box center [109, 193] width 157 height 30
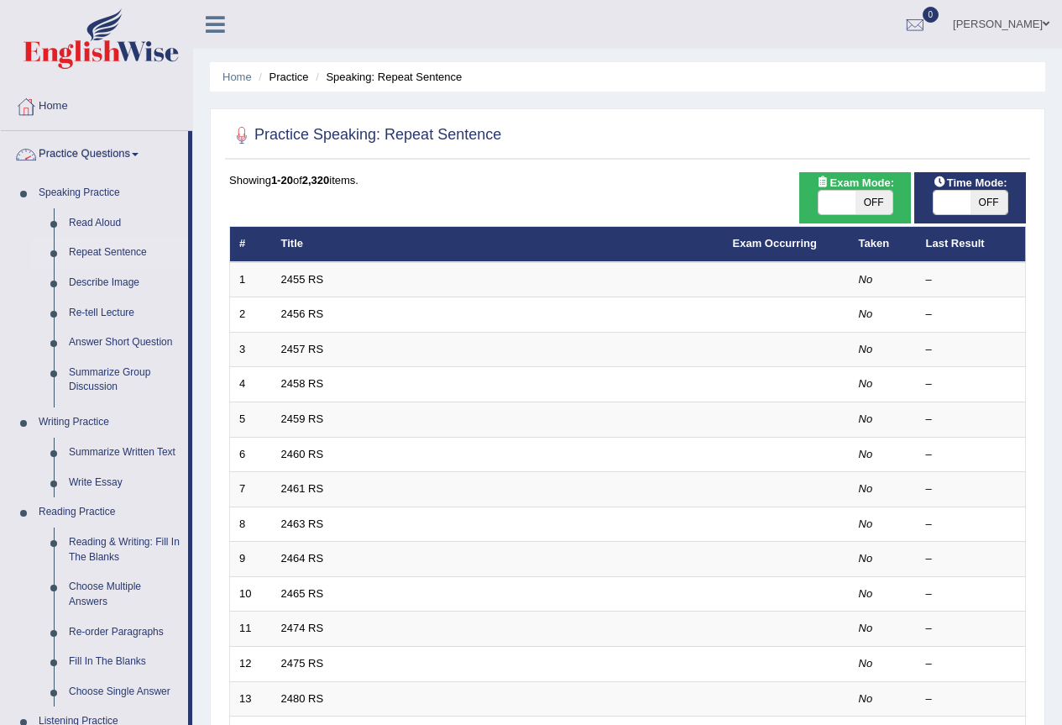
click at [112, 159] on link "Practice Questions" at bounding box center [94, 152] width 187 height 42
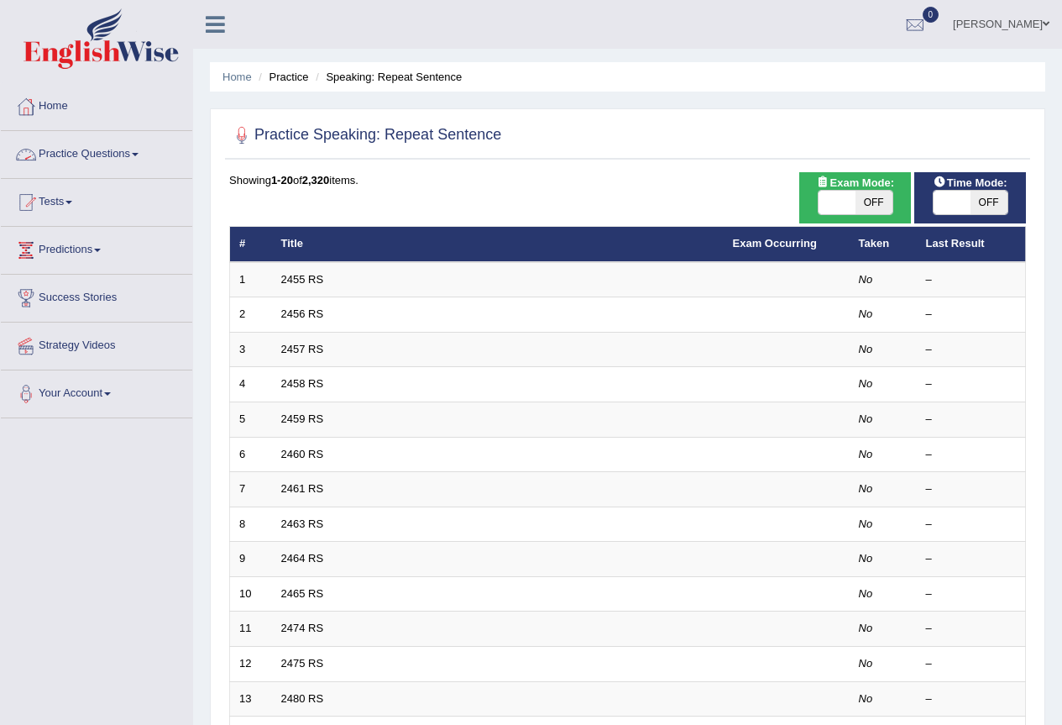
click at [112, 159] on link "Practice Questions" at bounding box center [96, 152] width 191 height 42
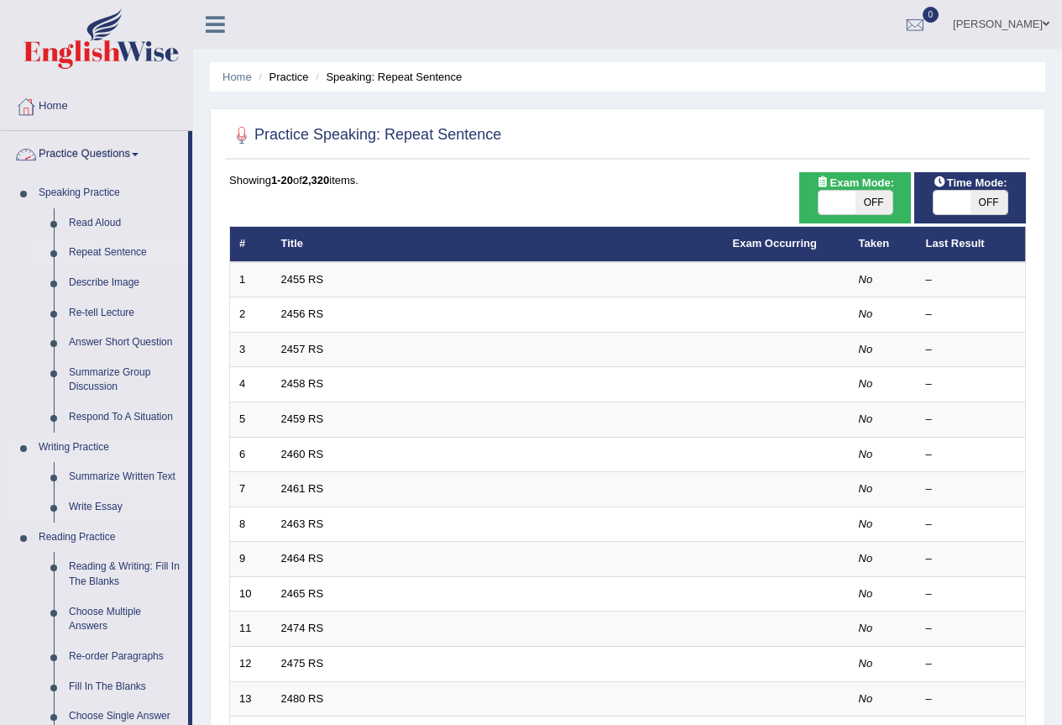
click at [87, 452] on link "Writing Practice" at bounding box center [109, 448] width 157 height 30
click at [78, 123] on link "Home" at bounding box center [96, 104] width 191 height 42
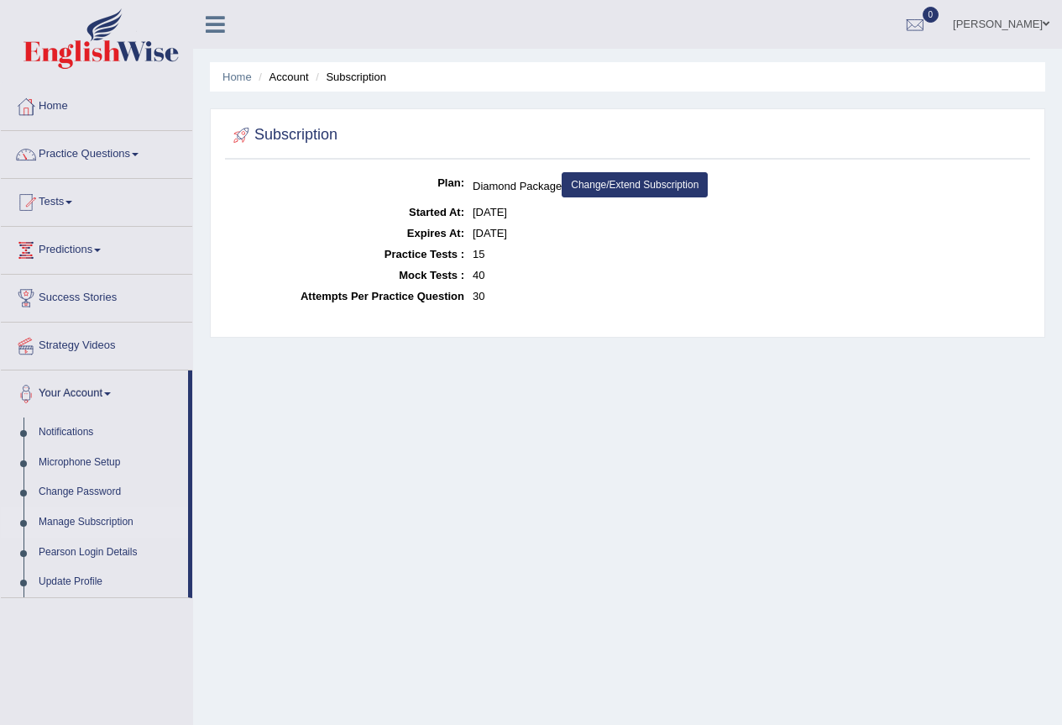
click at [92, 144] on link "Practice Questions" at bounding box center [96, 152] width 191 height 42
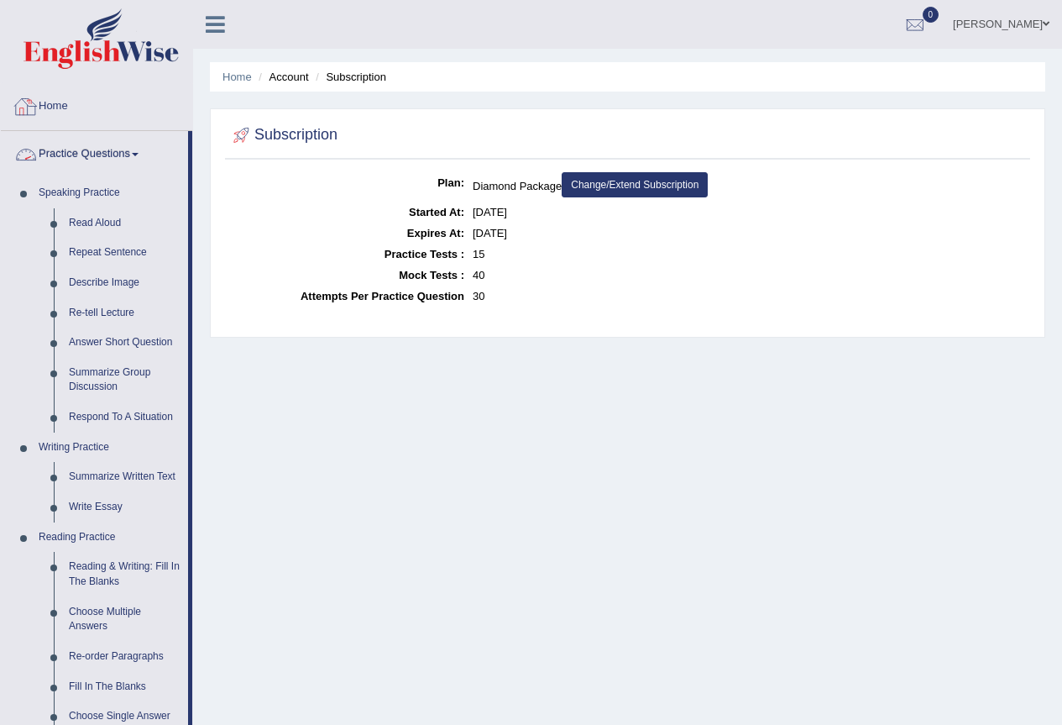
click at [63, 147] on link "Practice Questions" at bounding box center [94, 152] width 187 height 42
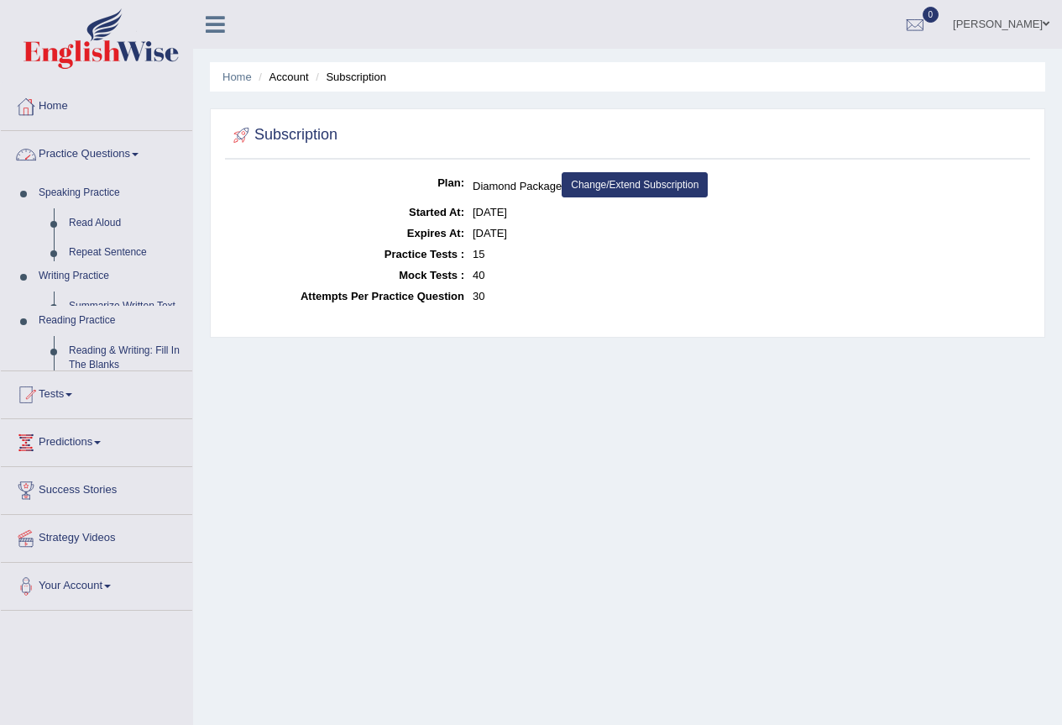
click at [63, 147] on link "Practice Questions" at bounding box center [96, 152] width 191 height 42
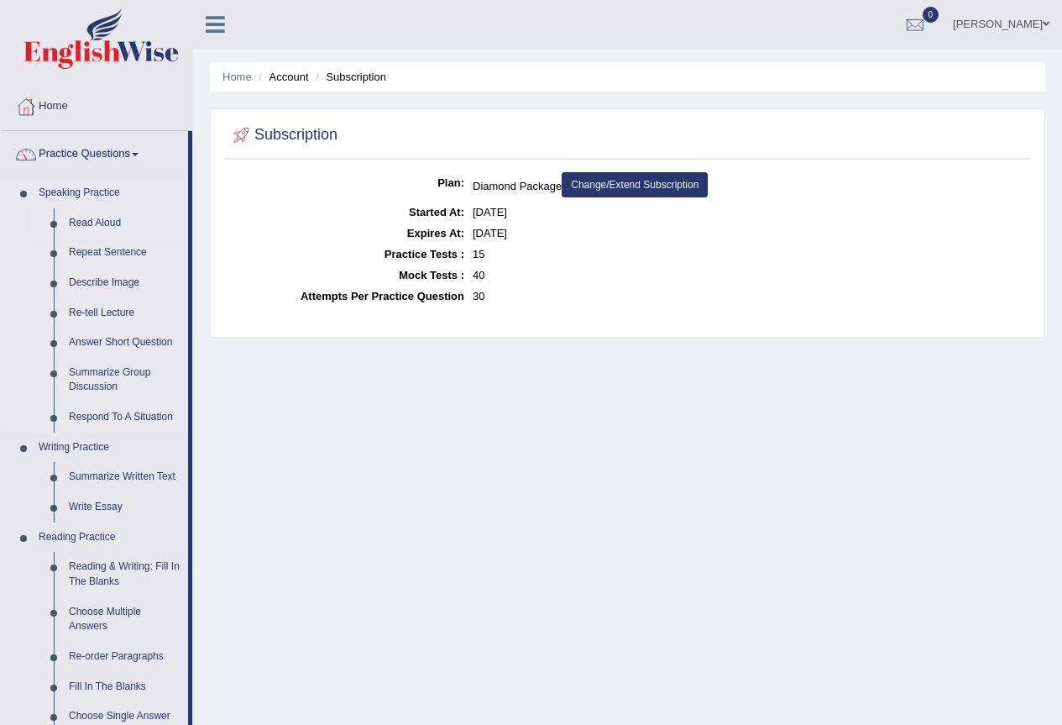
click at [117, 219] on link "Read Aloud" at bounding box center [124, 223] width 127 height 30
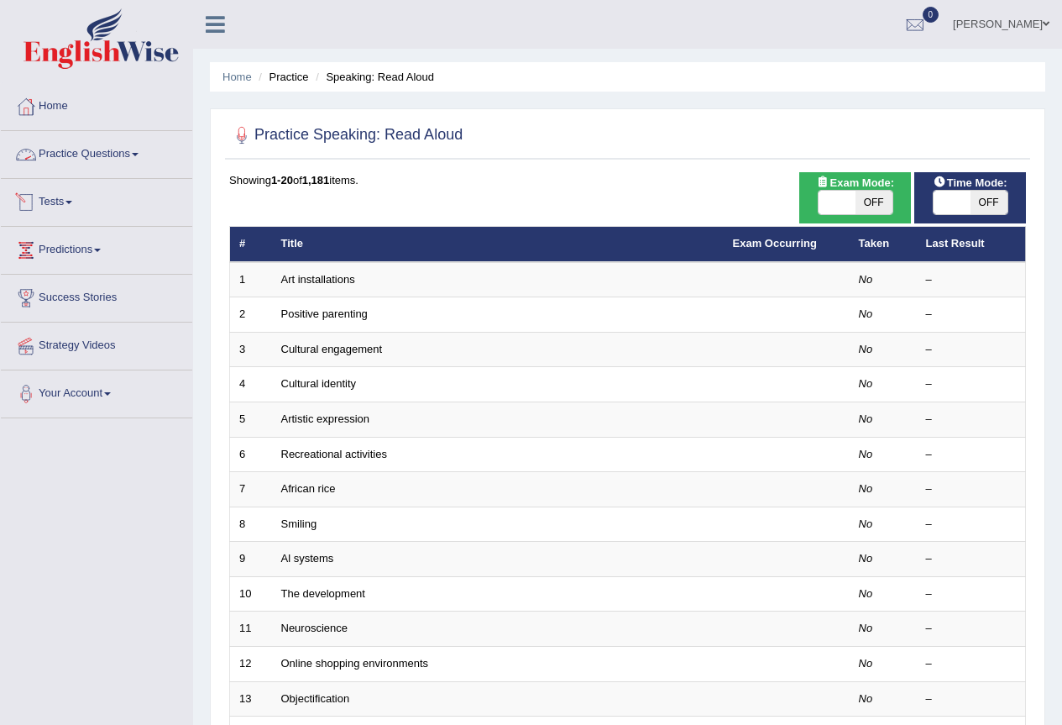
click at [84, 150] on link "Practice Questions" at bounding box center [96, 152] width 191 height 42
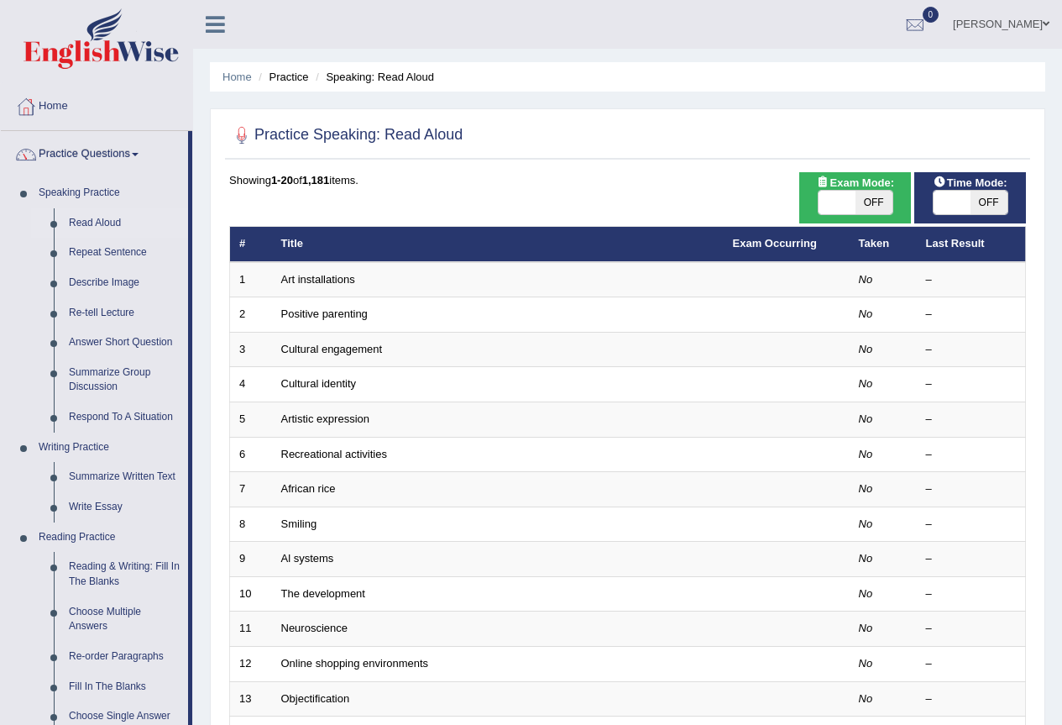
click at [84, 150] on link "Practice Questions" at bounding box center [94, 152] width 187 height 42
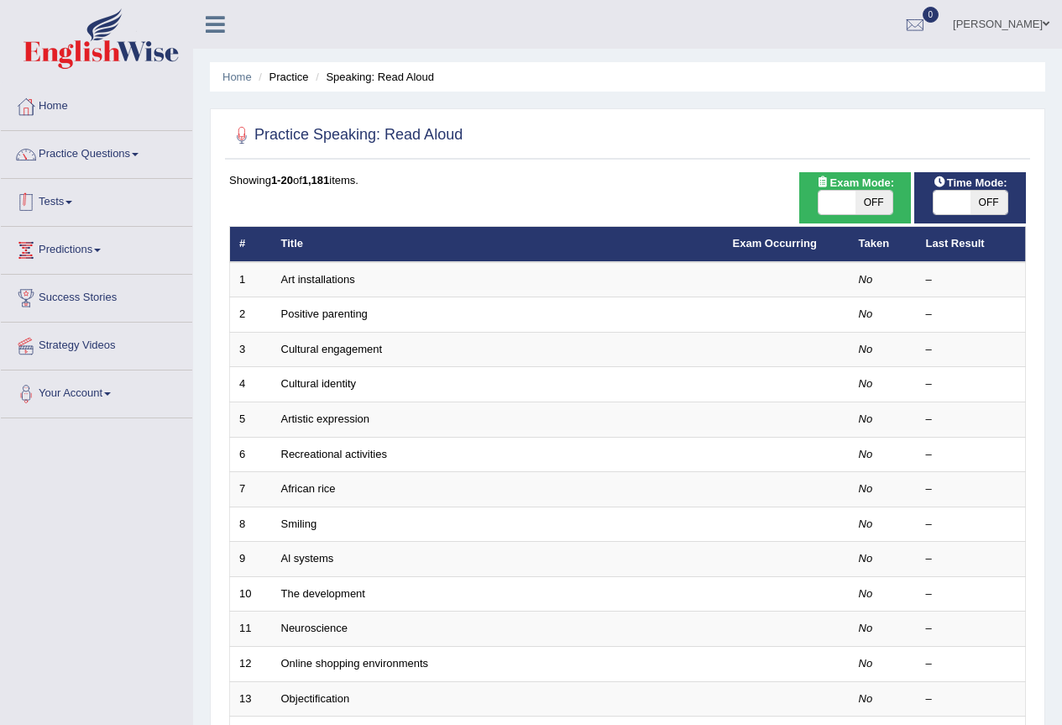
click at [111, 194] on link "Tests" at bounding box center [96, 200] width 191 height 42
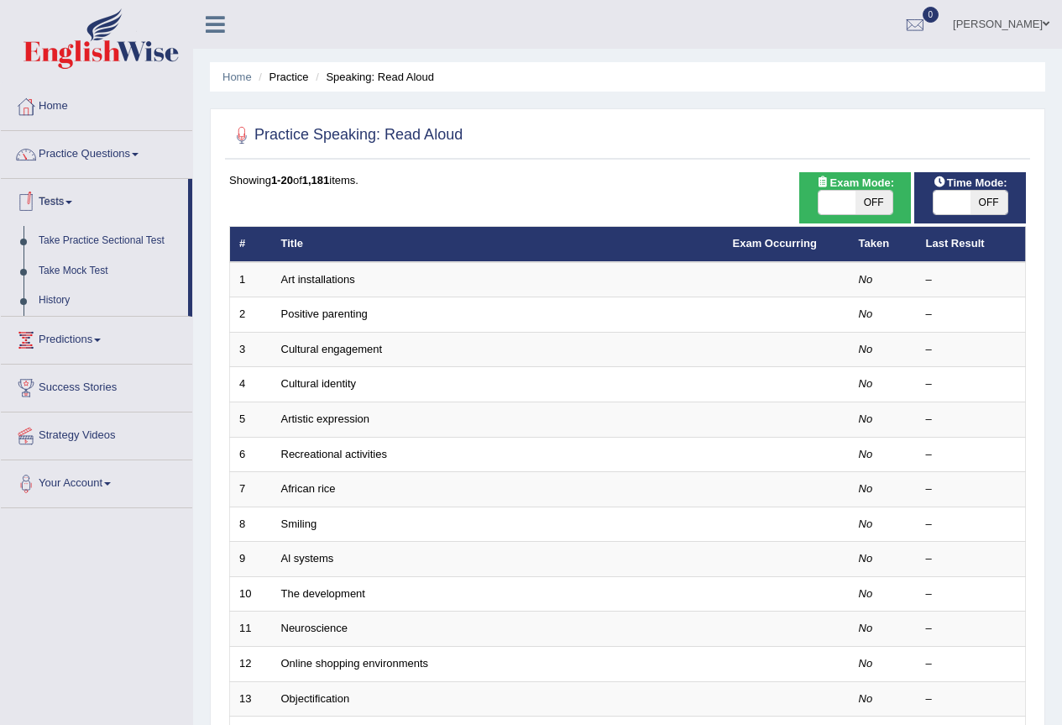
click at [111, 194] on link "Tests" at bounding box center [94, 200] width 187 height 42
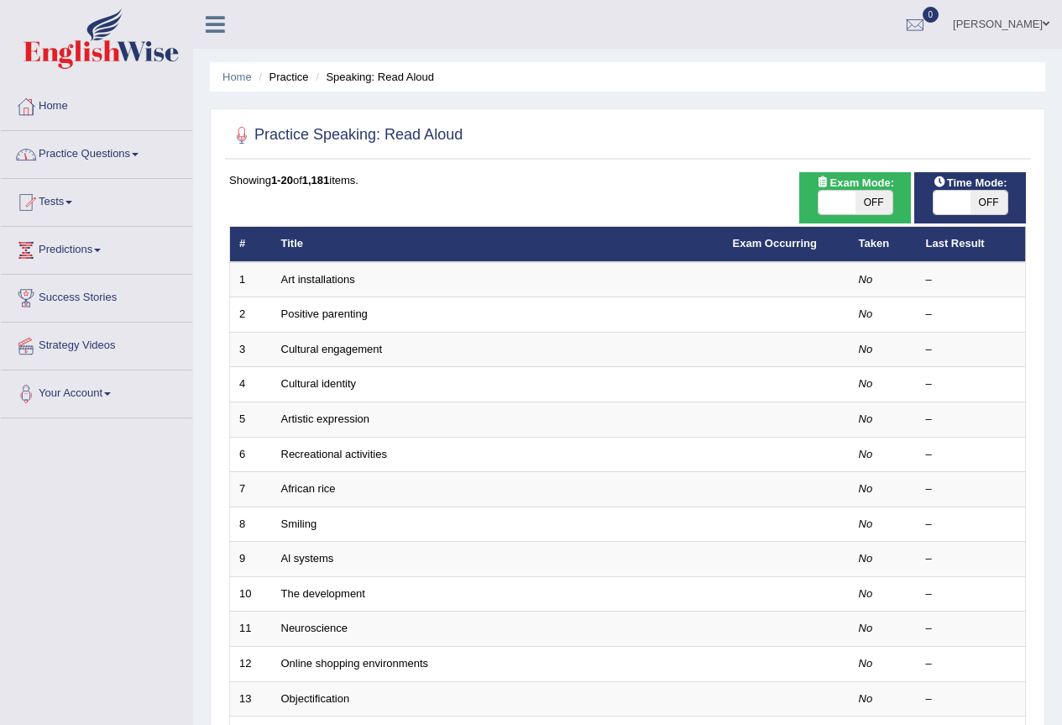
click at [104, 148] on link "Practice Questions" at bounding box center [96, 152] width 191 height 42
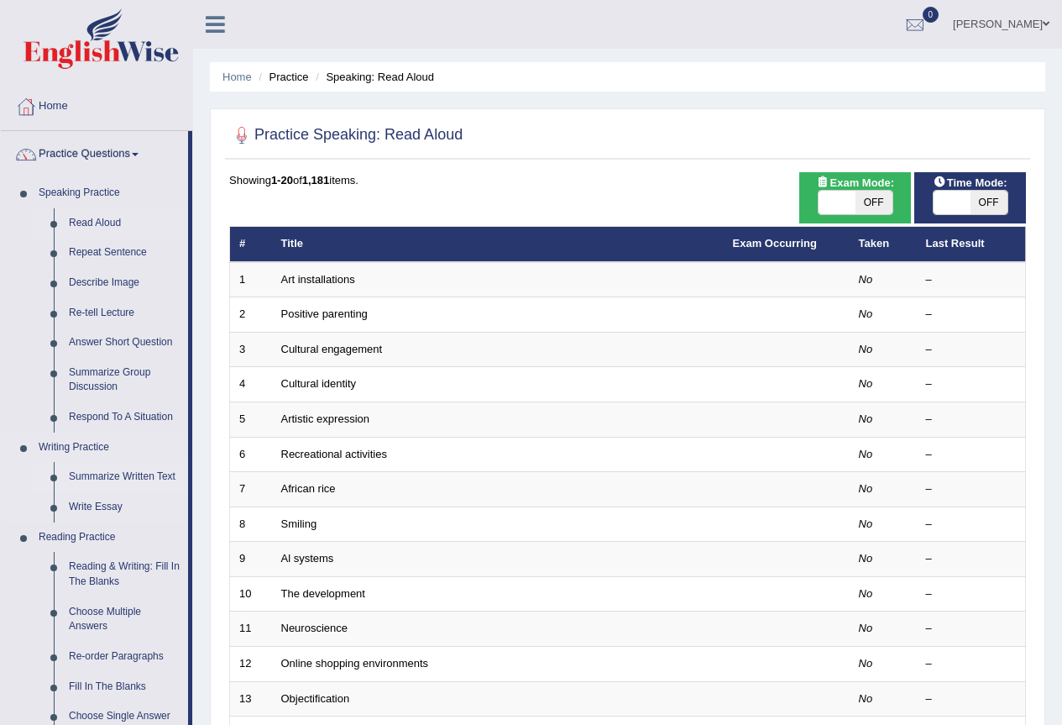
click at [92, 471] on link "Summarize Written Text" at bounding box center [124, 477] width 127 height 30
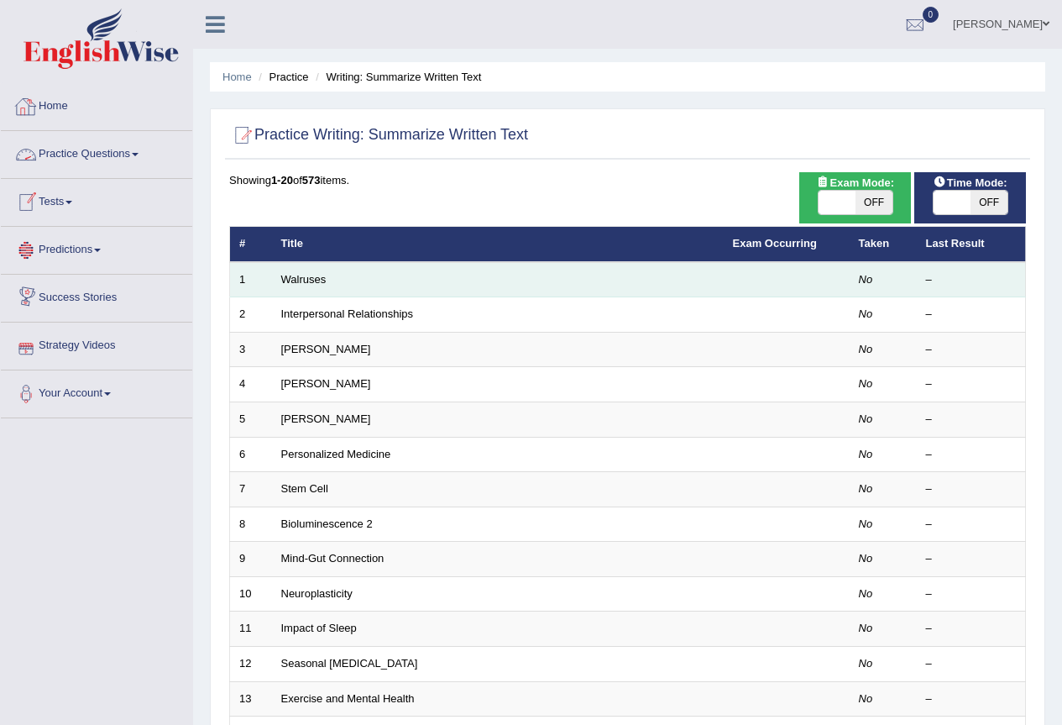
click at [323, 287] on td "Walruses" at bounding box center [498, 279] width 452 height 35
click at [312, 280] on link "Walruses" at bounding box center [303, 279] width 45 height 13
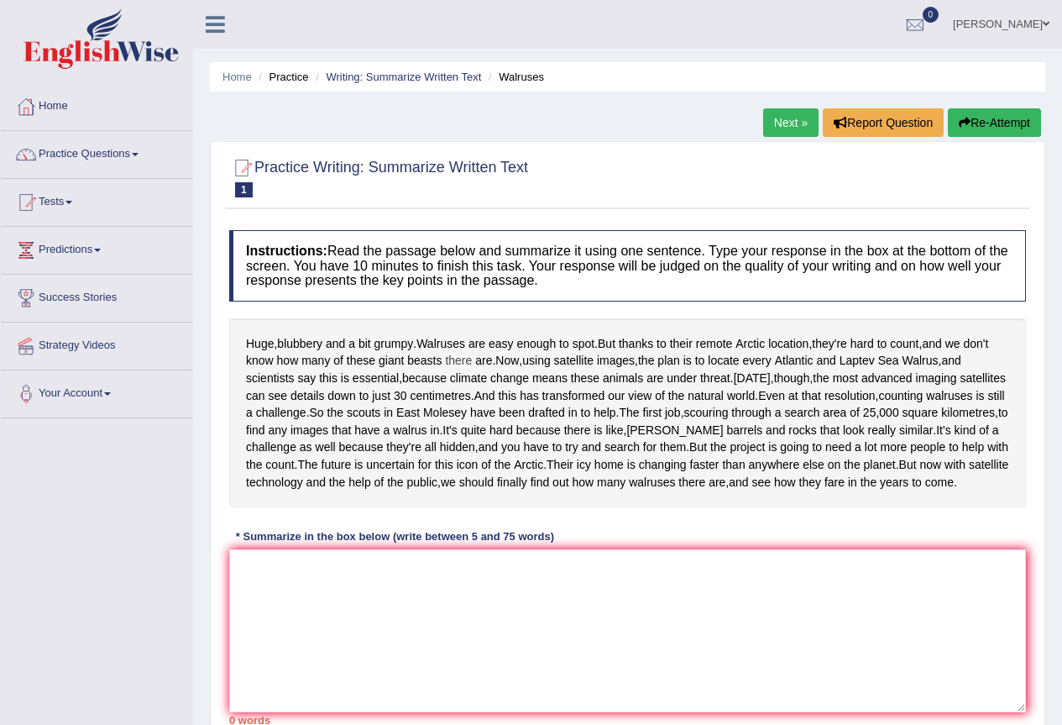
click at [465, 365] on span "there" at bounding box center [458, 361] width 27 height 18
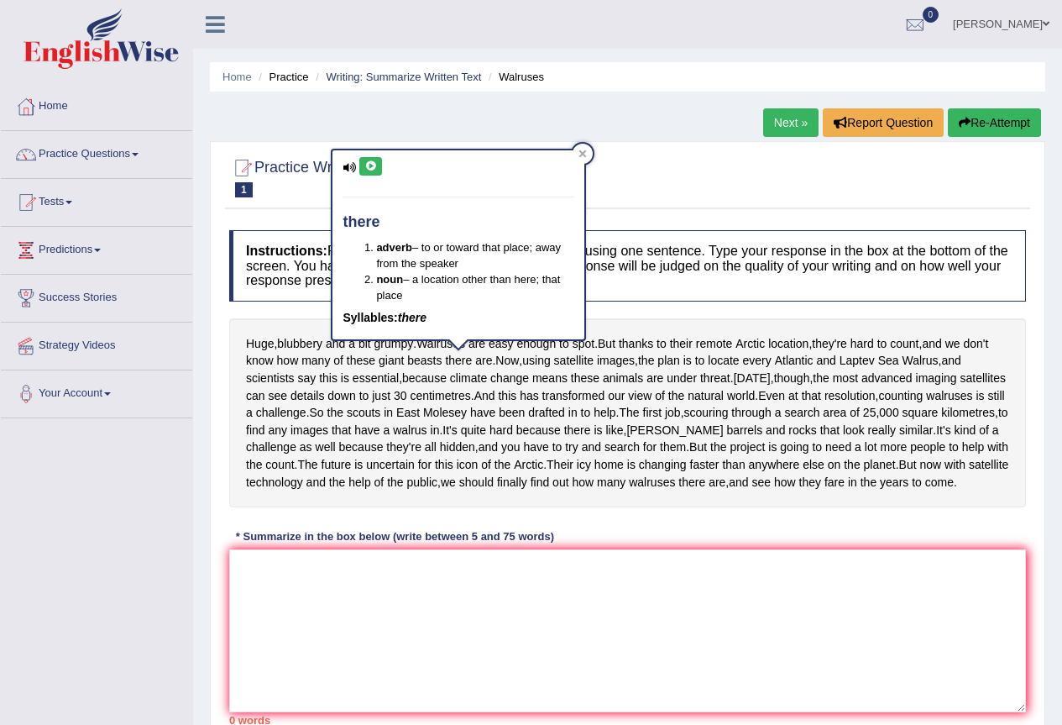
click at [356, 389] on div "Huge , blubbery and a bit grumpy . Walruses are easy enough to spot . But thank…" at bounding box center [627, 412] width 797 height 189
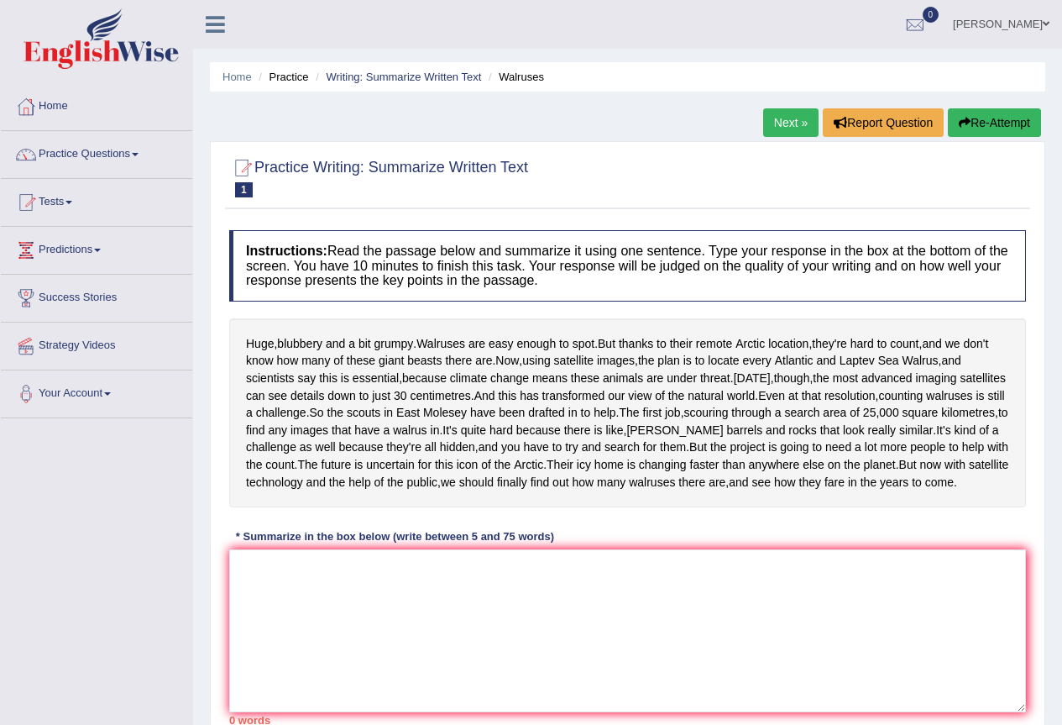
click at [429, 394] on div "Huge , blubbery and a bit grumpy . Walruses are easy enough to spot . But thank…" at bounding box center [627, 412] width 797 height 189
click at [123, 165] on link "Practice Questions" at bounding box center [96, 152] width 191 height 42
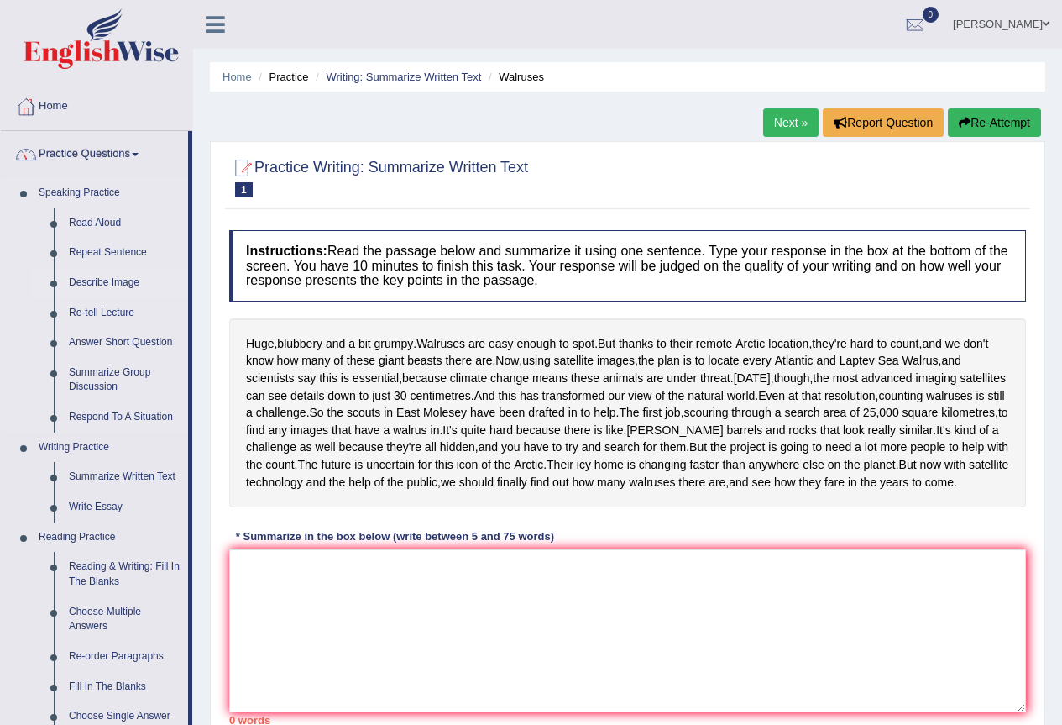
click at [115, 290] on link "Describe Image" at bounding box center [124, 283] width 127 height 30
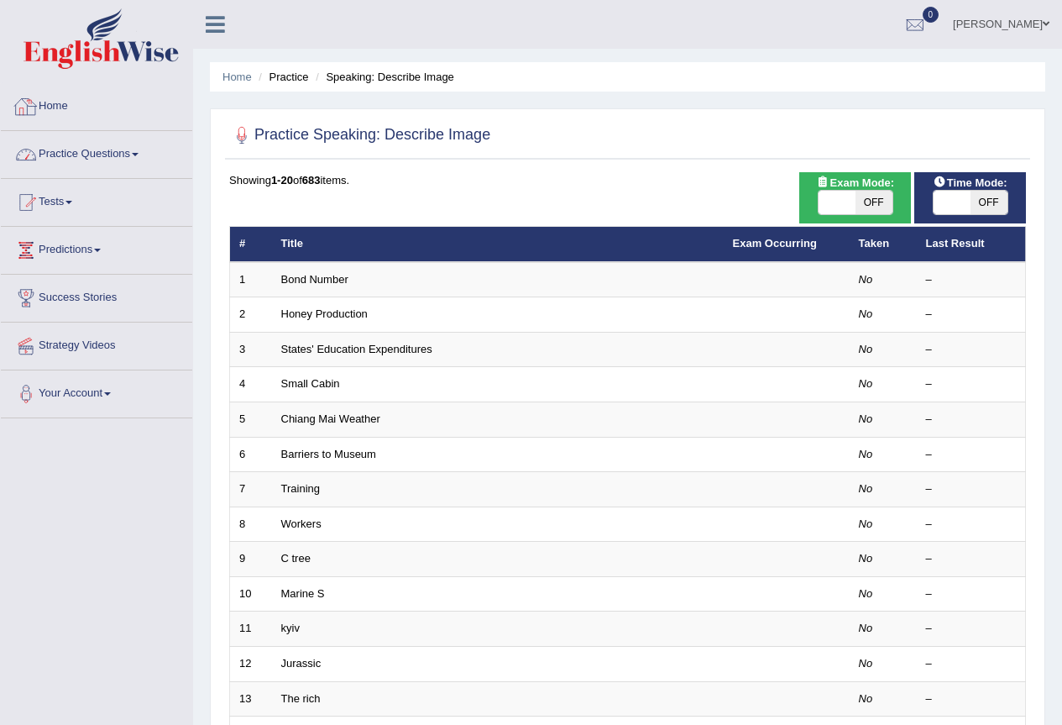
click at [97, 154] on link "Practice Questions" at bounding box center [96, 152] width 191 height 42
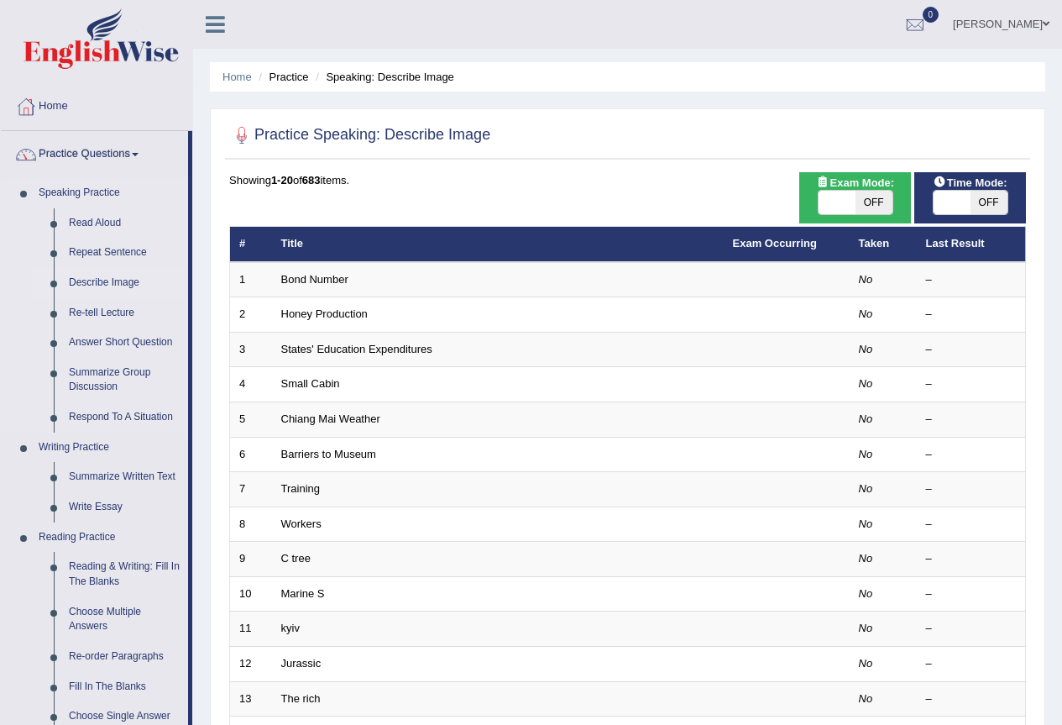
click at [107, 284] on link "Describe Image" at bounding box center [124, 283] width 127 height 30
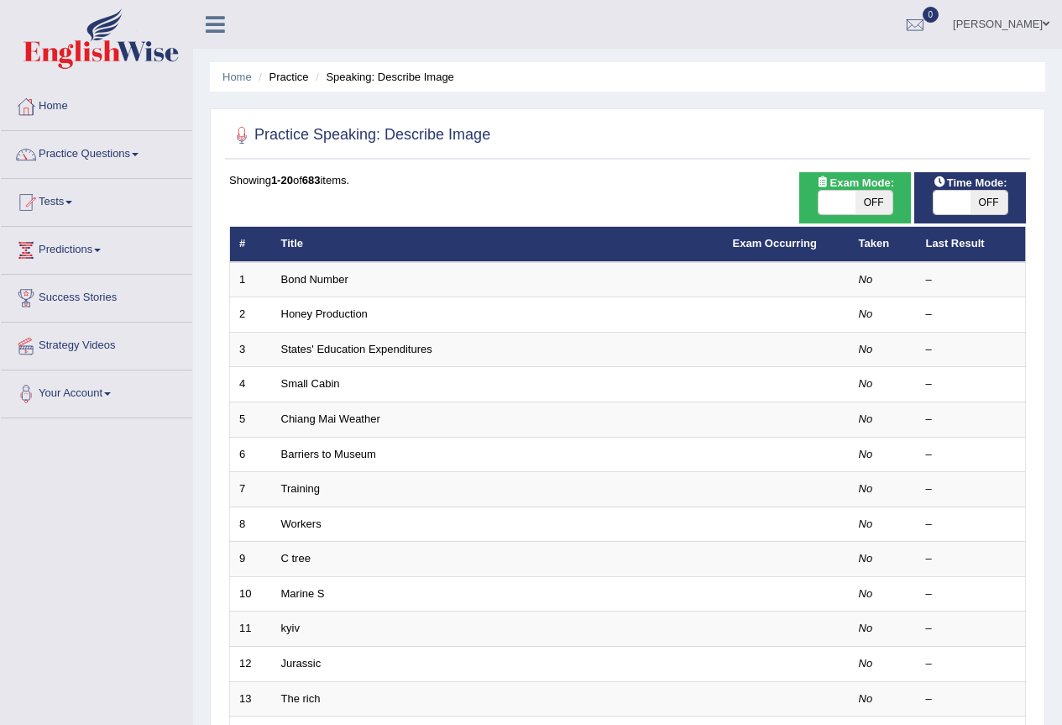
click at [331, 281] on link "Bond Number" at bounding box center [314, 279] width 67 height 13
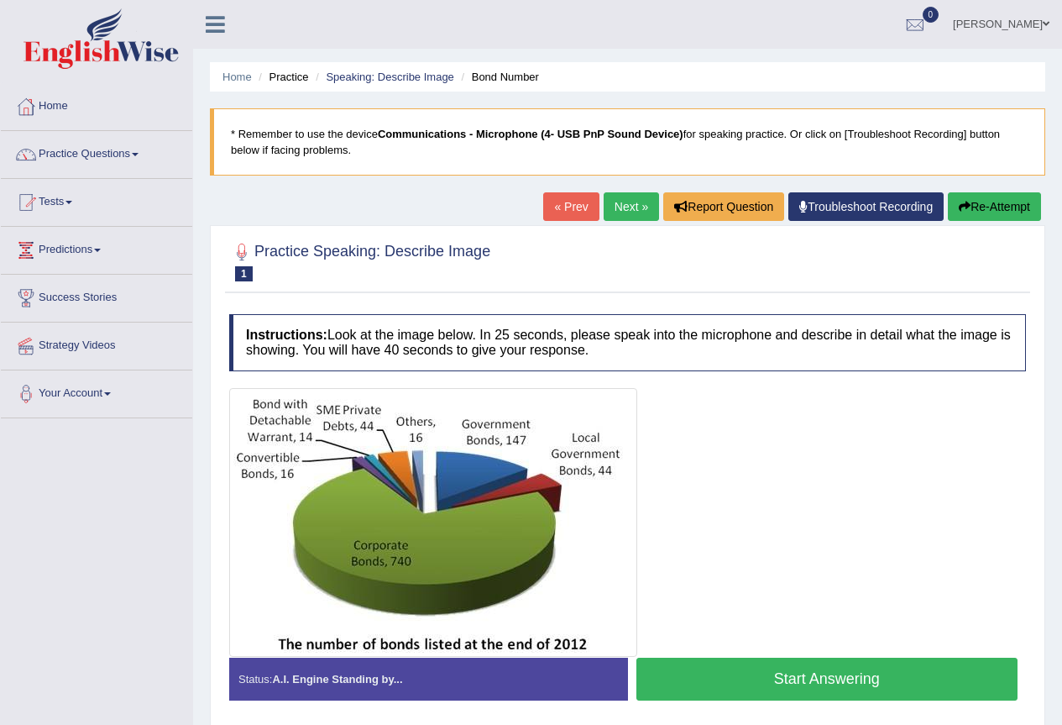
scroll to position [157, 0]
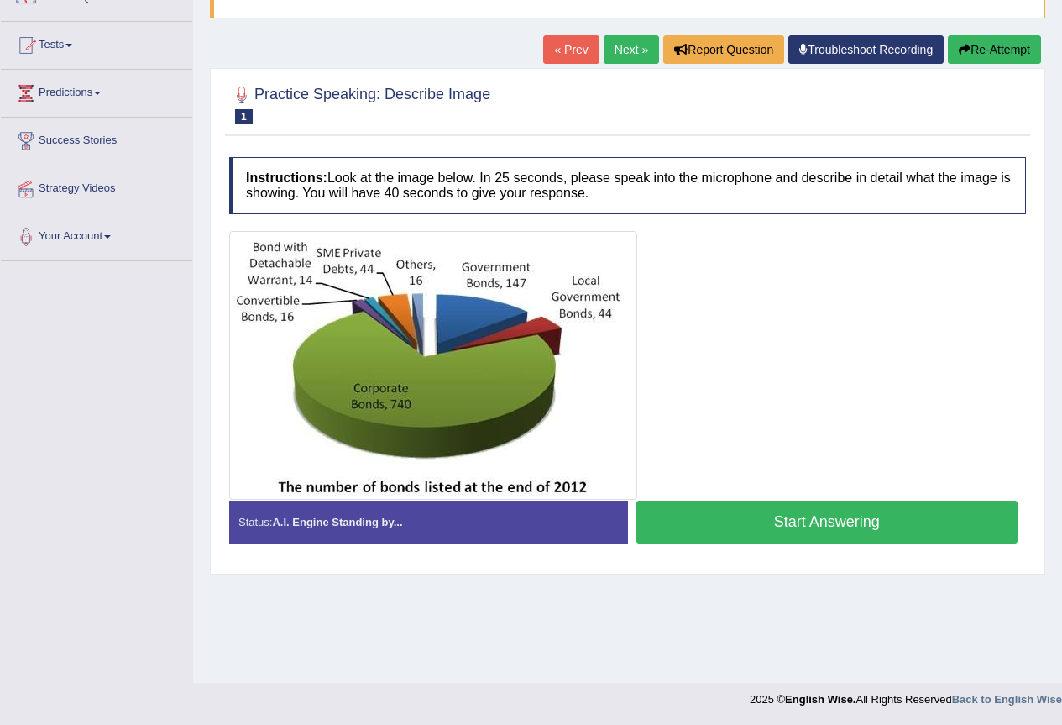
click at [330, 96] on h2 "Practice Speaking: Describe Image 1 Bond Number" at bounding box center [359, 103] width 261 height 42
click at [470, 176] on h4 "Instructions: Look at the image below. In 25 seconds, please speak into the mic…" at bounding box center [627, 185] width 797 height 56
click at [515, 182] on h4 "Instructions: Look at the image below. In 25 seconds, please speak into the mic…" at bounding box center [627, 185] width 797 height 56
click at [549, 213] on h4 "Instructions: Look at the image below. In 25 seconds, please speak into the mic…" at bounding box center [627, 185] width 797 height 56
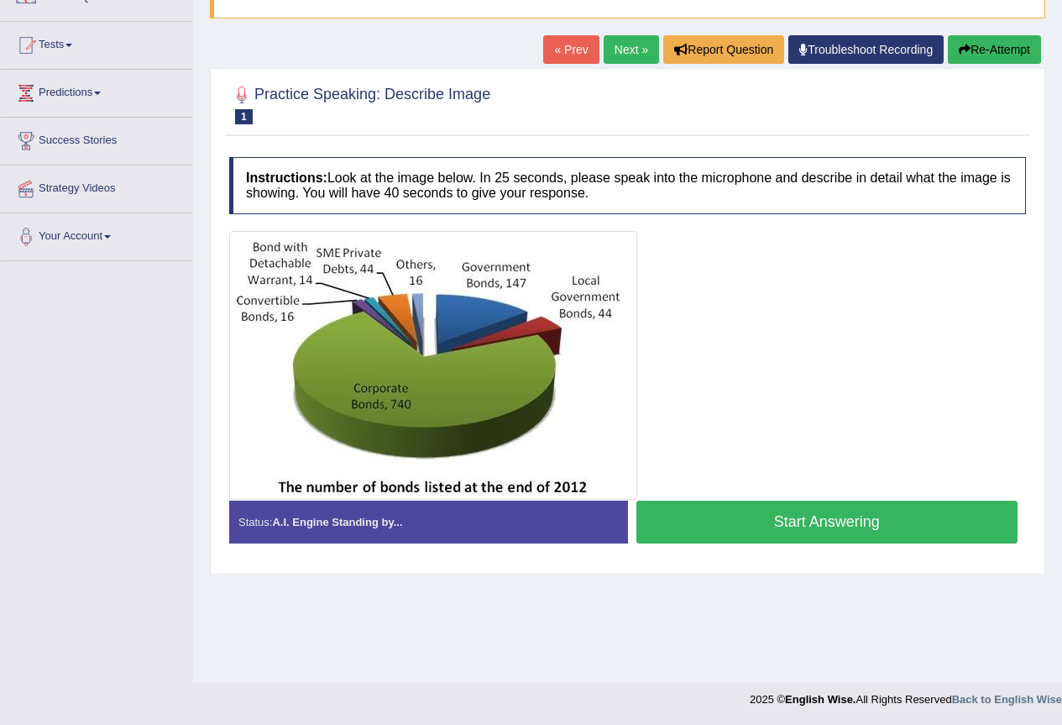
click at [406, 520] on div "Status: A.I. Engine Standing by..." at bounding box center [428, 522] width 399 height 43
drag, startPoint x: 338, startPoint y: 527, endPoint x: 296, endPoint y: 524, distance: 41.3
click at [335, 527] on strong "A.I. Engine Standing by..." at bounding box center [337, 522] width 130 height 13
click at [273, 524] on div "Status: A.I. Engine Standing by..." at bounding box center [428, 522] width 399 height 43
drag, startPoint x: 862, startPoint y: 64, endPoint x: 727, endPoint y: 53, distance: 134.8
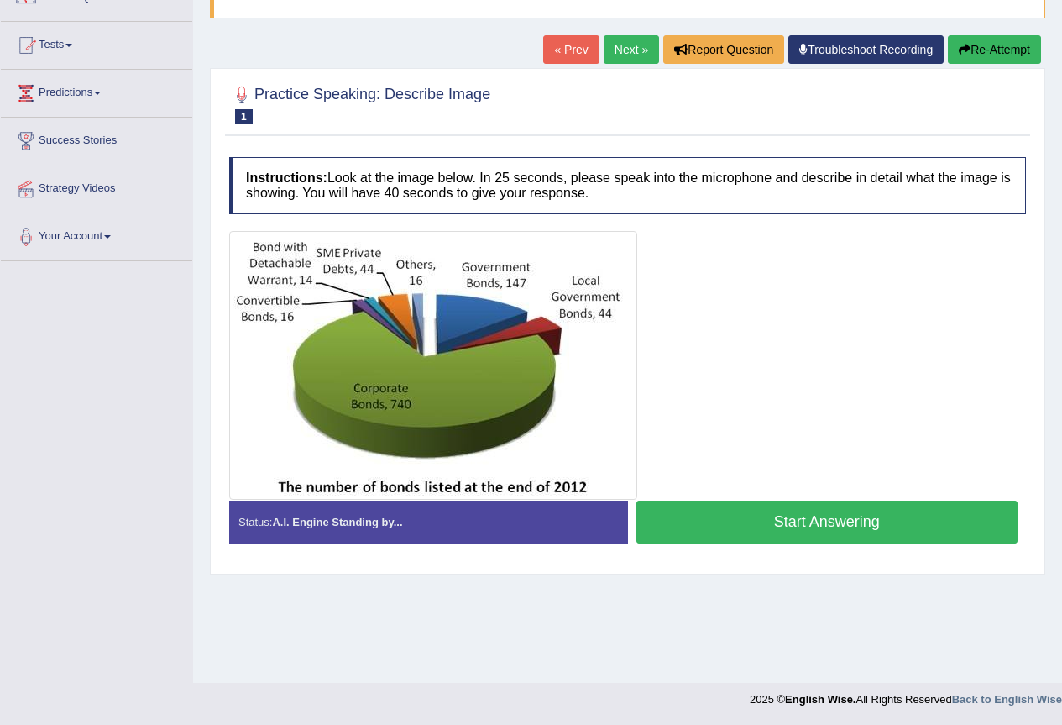
click at [394, 87] on h2 "Practice Speaking: Describe Image 1 Bond Number" at bounding box center [359, 103] width 261 height 42
click at [449, 358] on img at bounding box center [433, 365] width 400 height 260
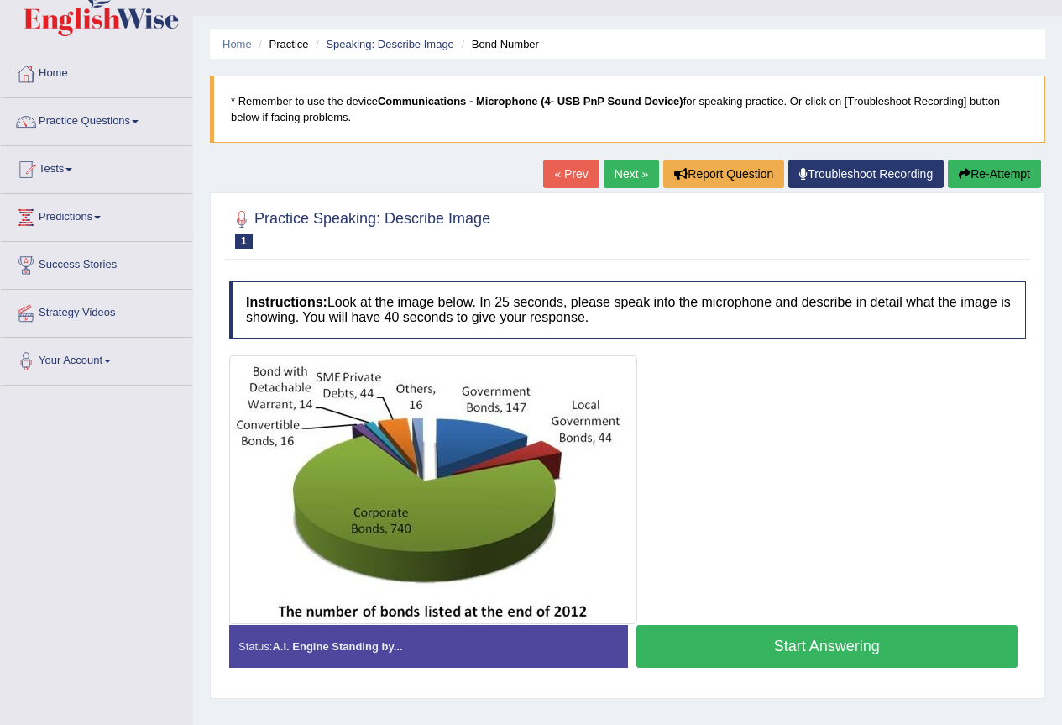
scroll to position [0, 0]
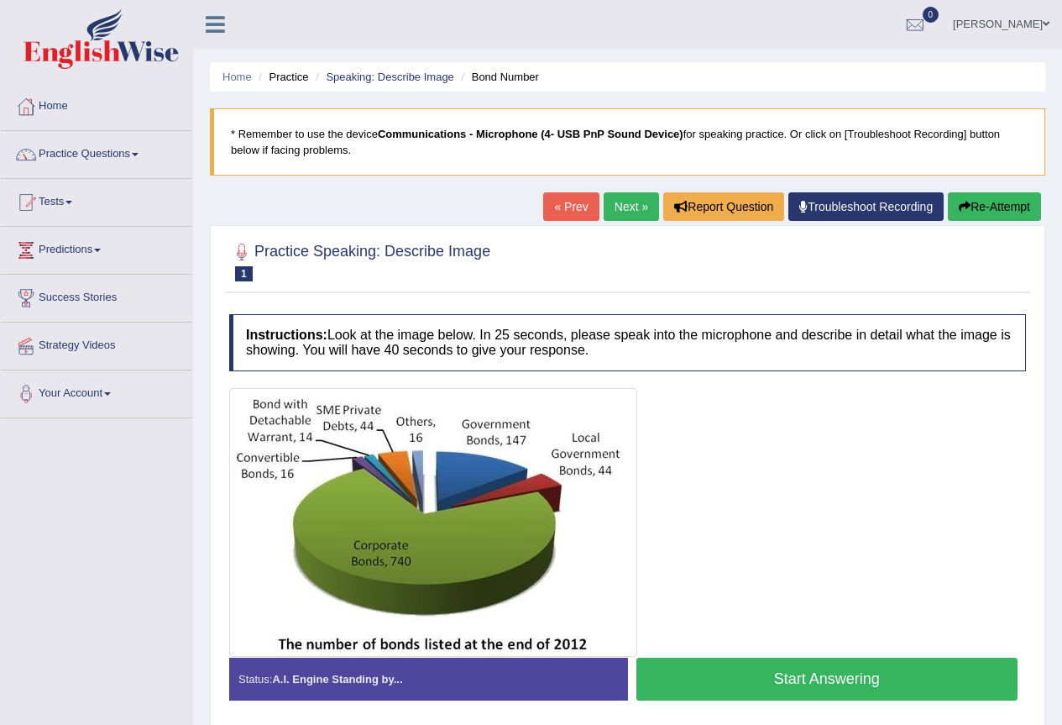
click at [626, 197] on link "Next »" at bounding box center [631, 206] width 55 height 29
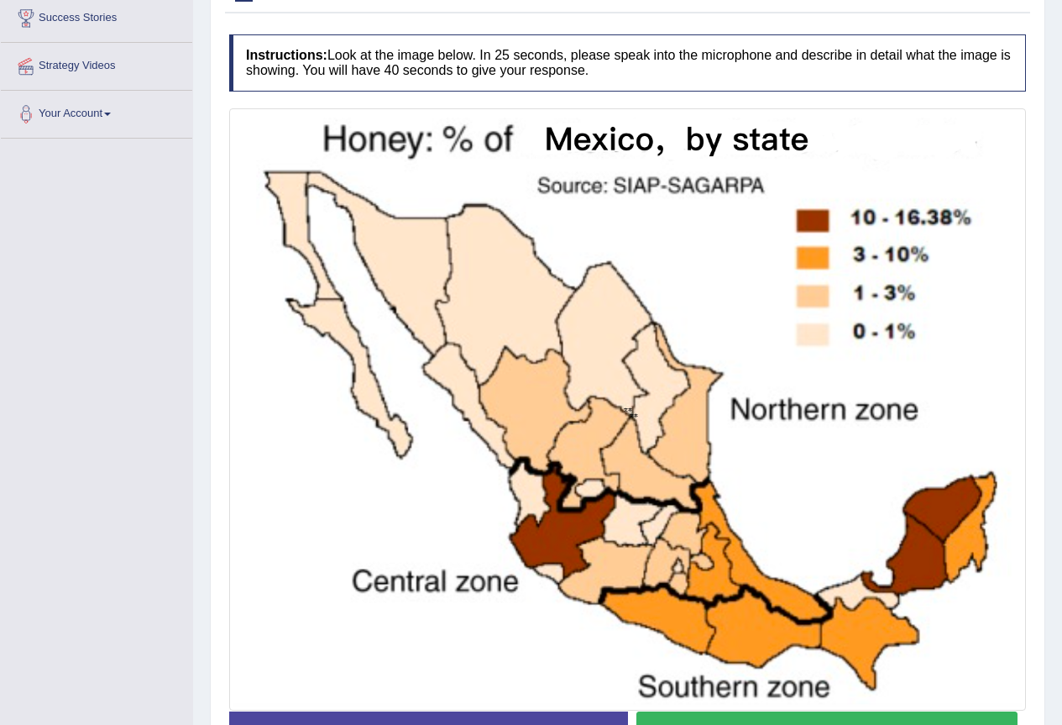
scroll to position [395, 0]
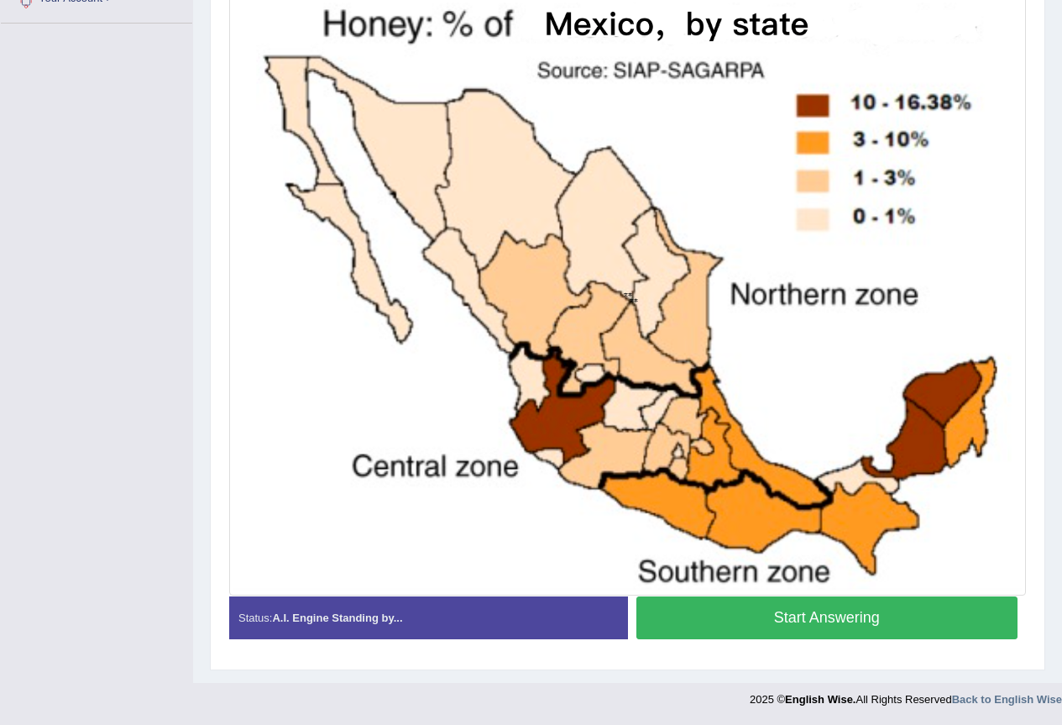
click at [842, 627] on button "Start Answering" at bounding box center [828, 617] width 382 height 43
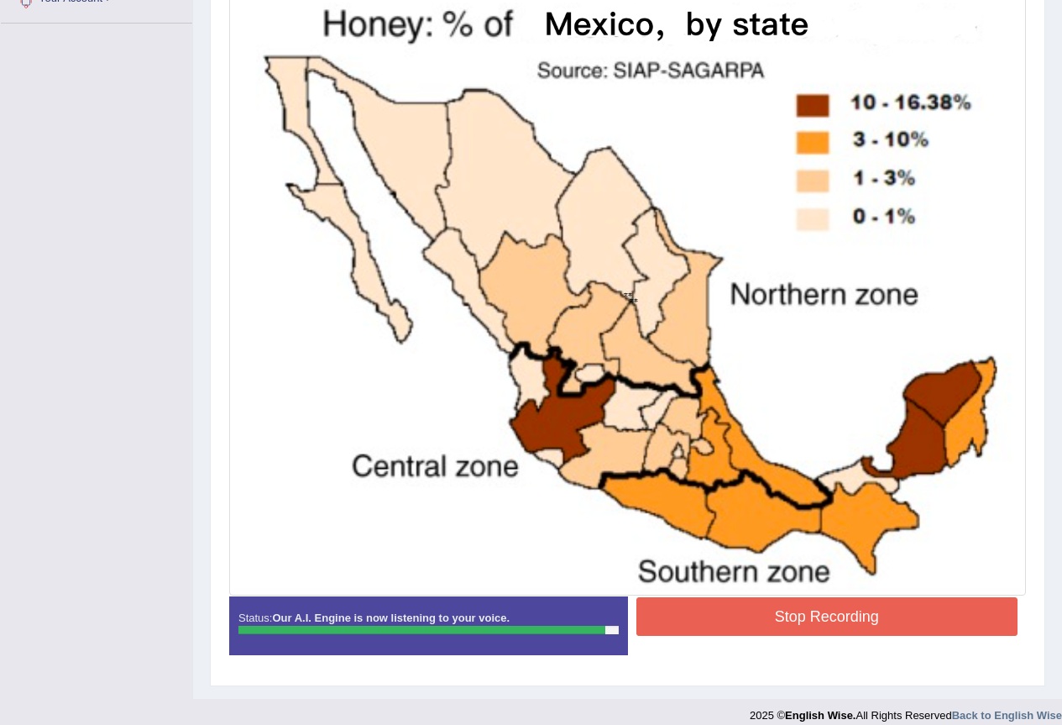
click at [825, 623] on button "Stop Recording" at bounding box center [828, 616] width 382 height 39
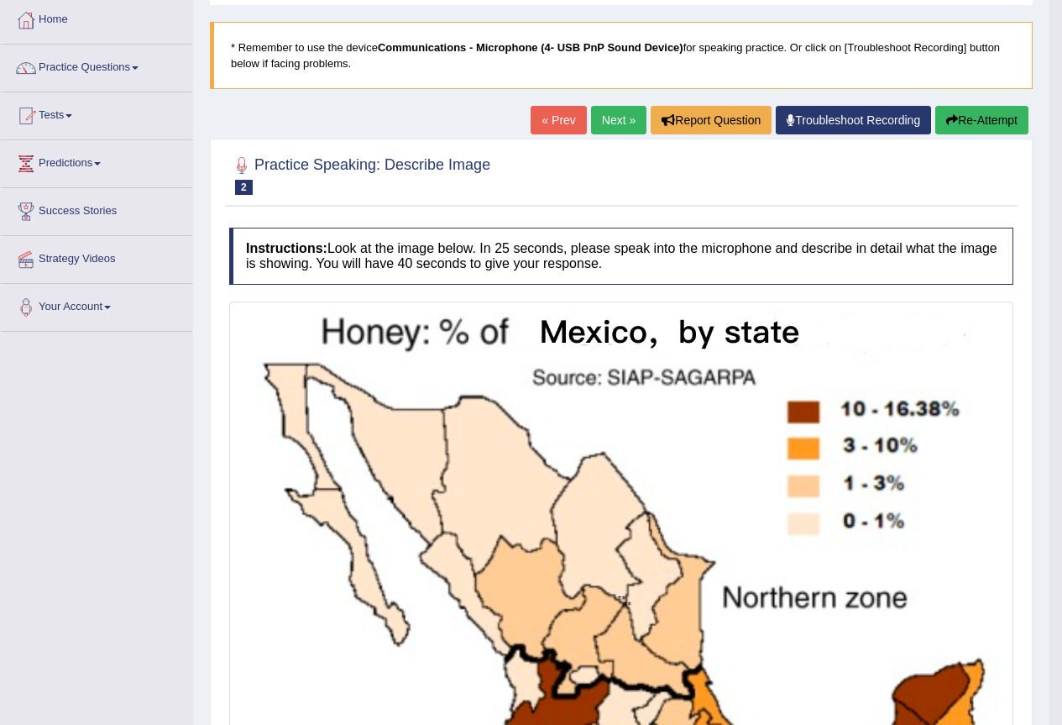
scroll to position [0, 0]
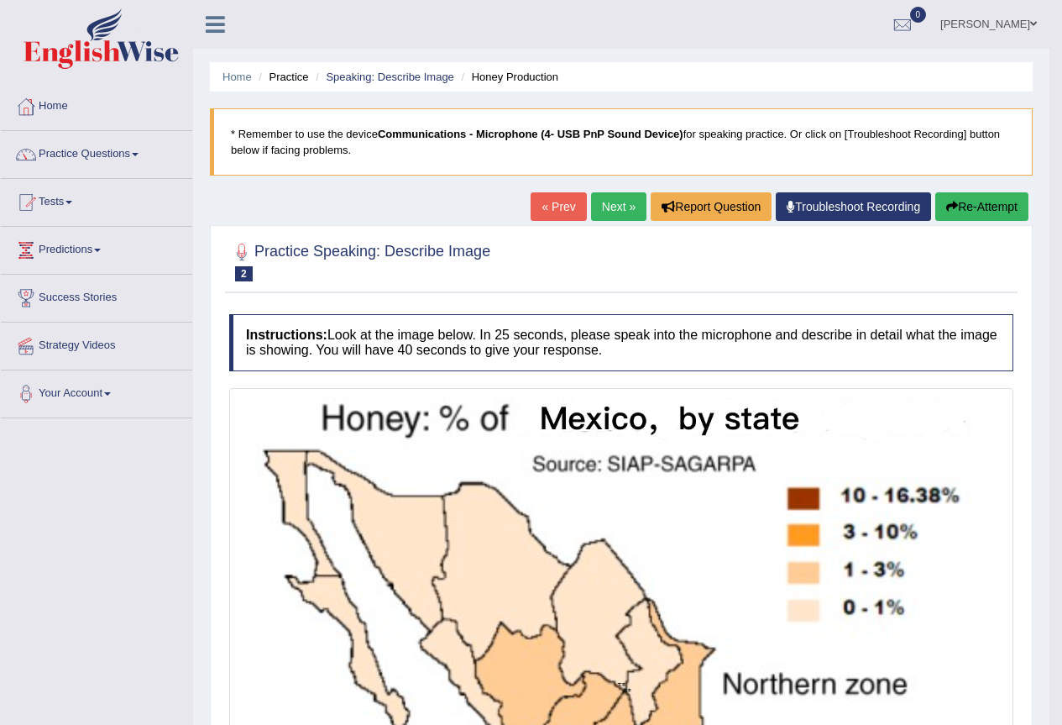
click at [616, 207] on link "Next »" at bounding box center [618, 206] width 55 height 29
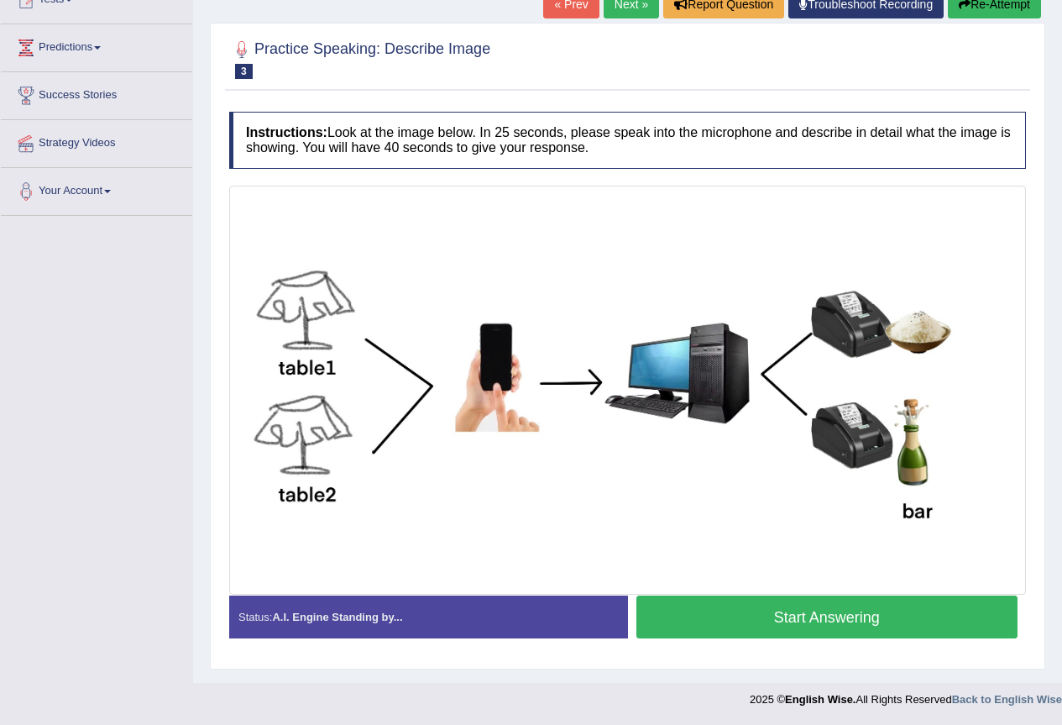
click at [328, 434] on img at bounding box center [627, 390] width 789 height 401
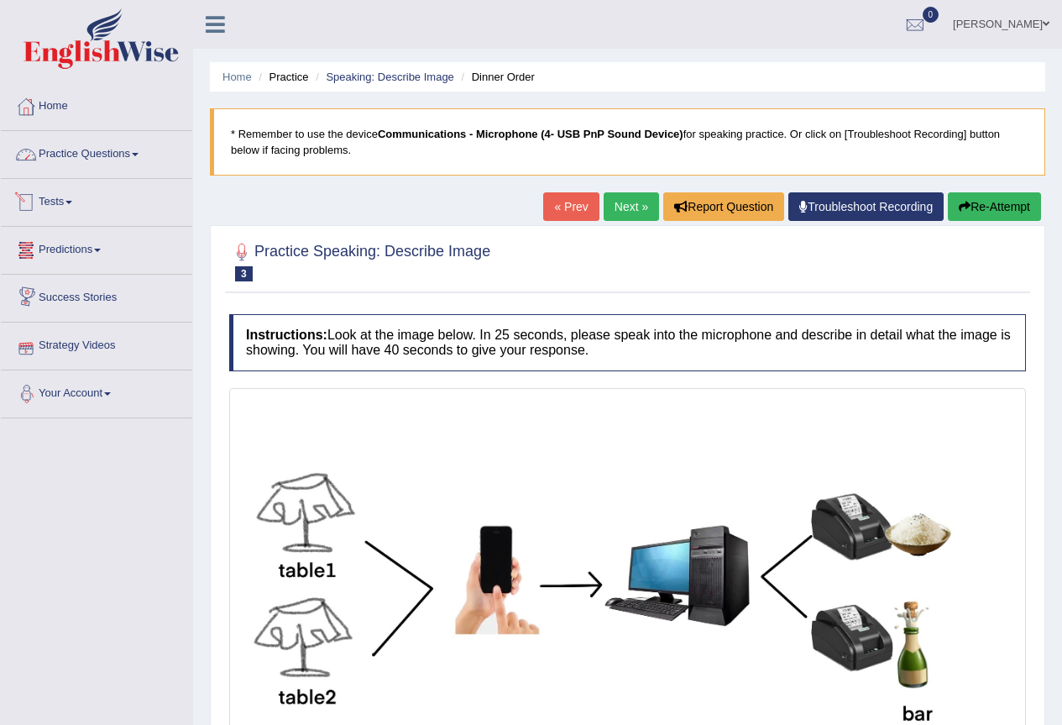
click at [120, 154] on link "Practice Questions" at bounding box center [96, 152] width 191 height 42
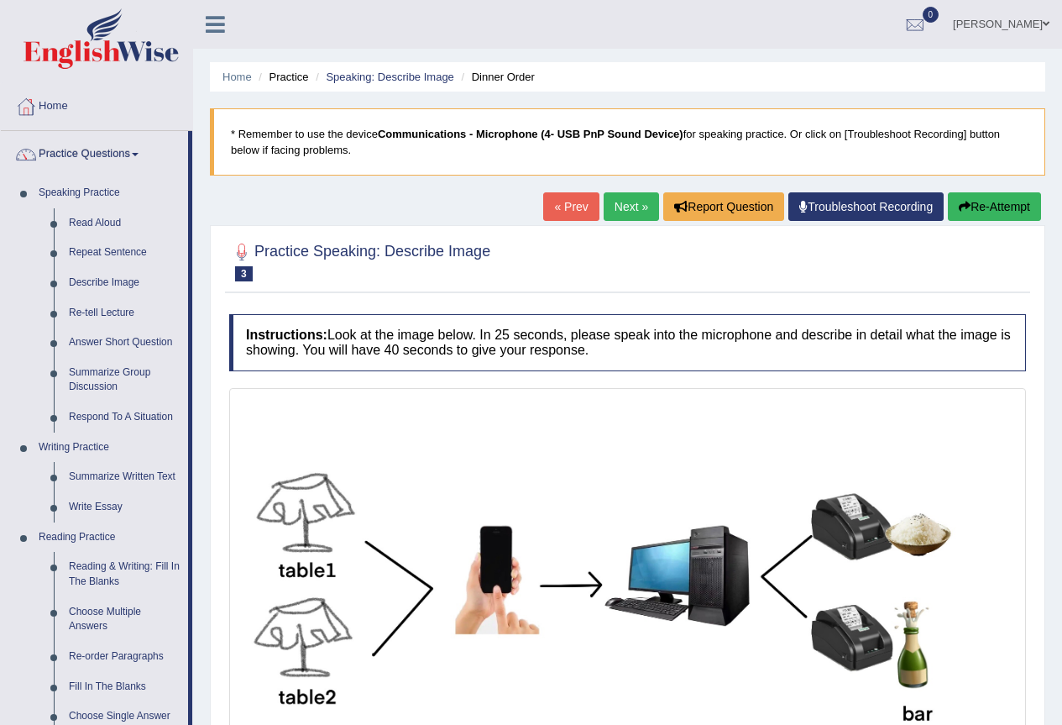
click at [622, 197] on link "Next »" at bounding box center [631, 206] width 55 height 29
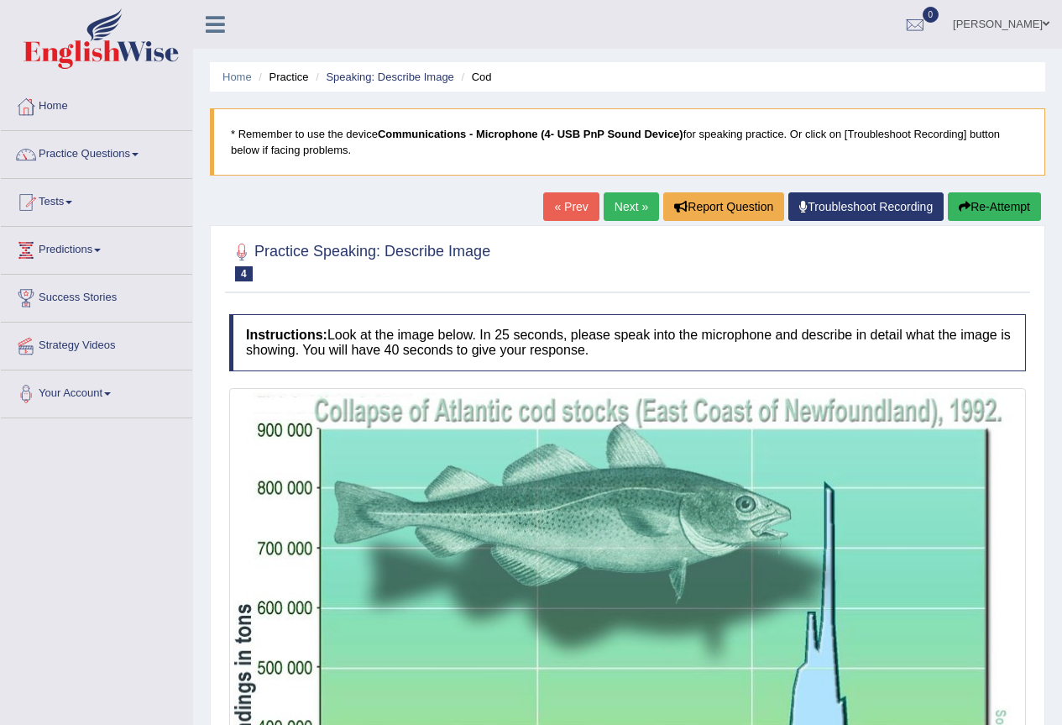
click at [624, 207] on link "Next »" at bounding box center [631, 206] width 55 height 29
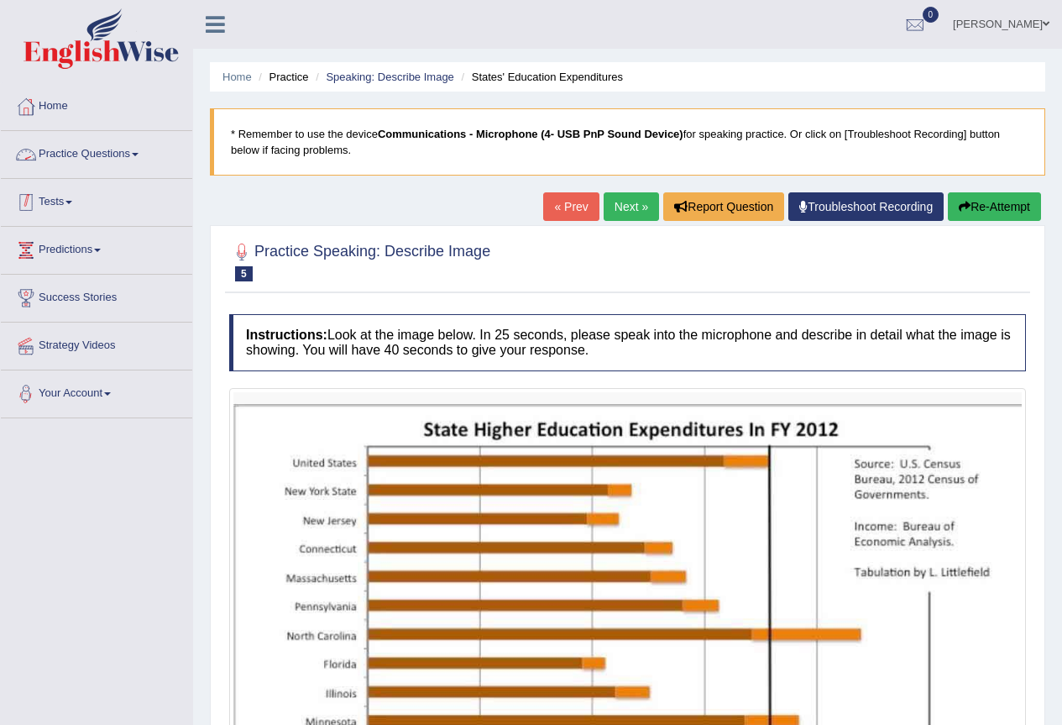
click at [107, 174] on li "Practice Questions Speaking Practice Read Aloud Repeat Sentence Describe Image …" at bounding box center [96, 155] width 191 height 48
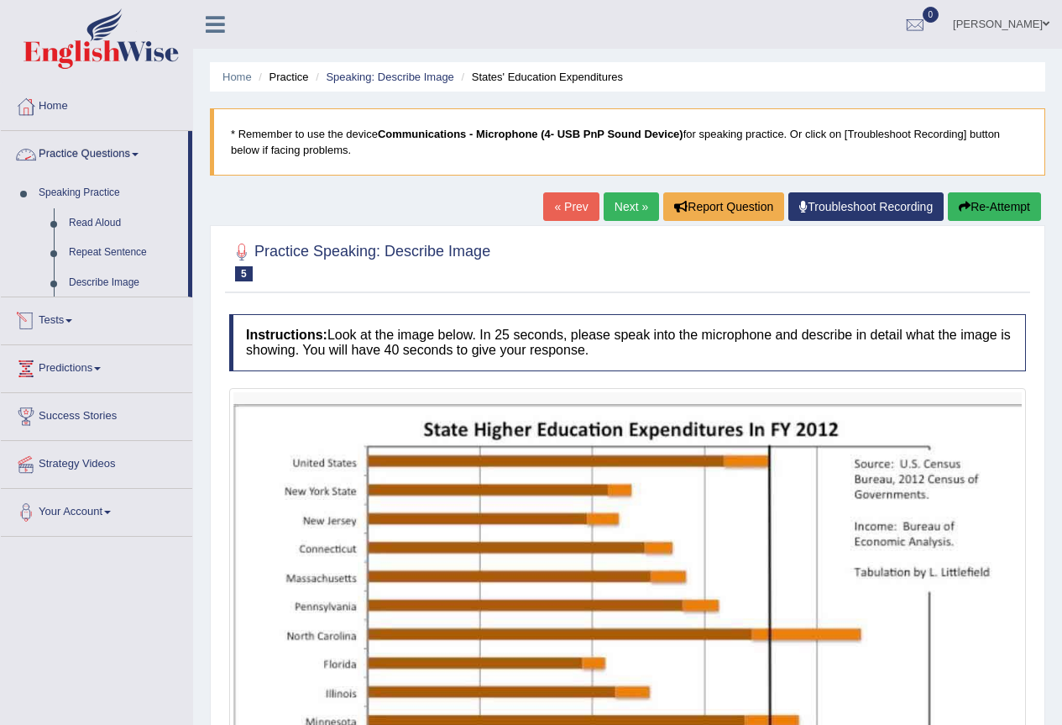
click at [107, 174] on li "Practice Questions Speaking Practice Read Aloud Repeat Sentence Describe Image …" at bounding box center [96, 214] width 191 height 166
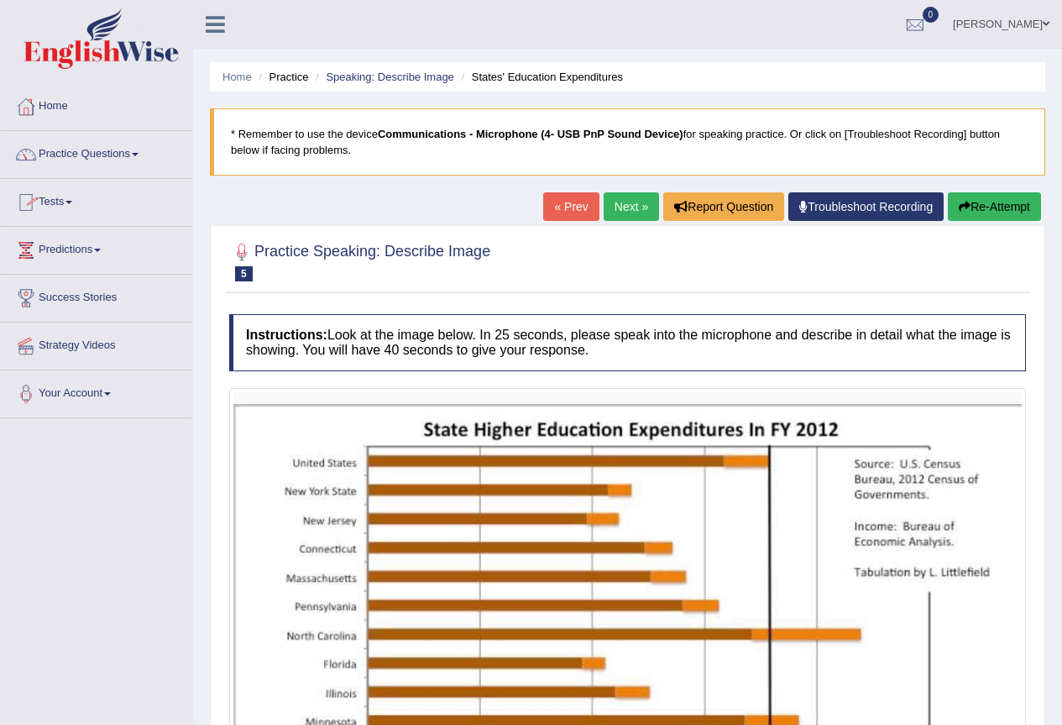
click at [57, 209] on link "Tests" at bounding box center [96, 200] width 191 height 42
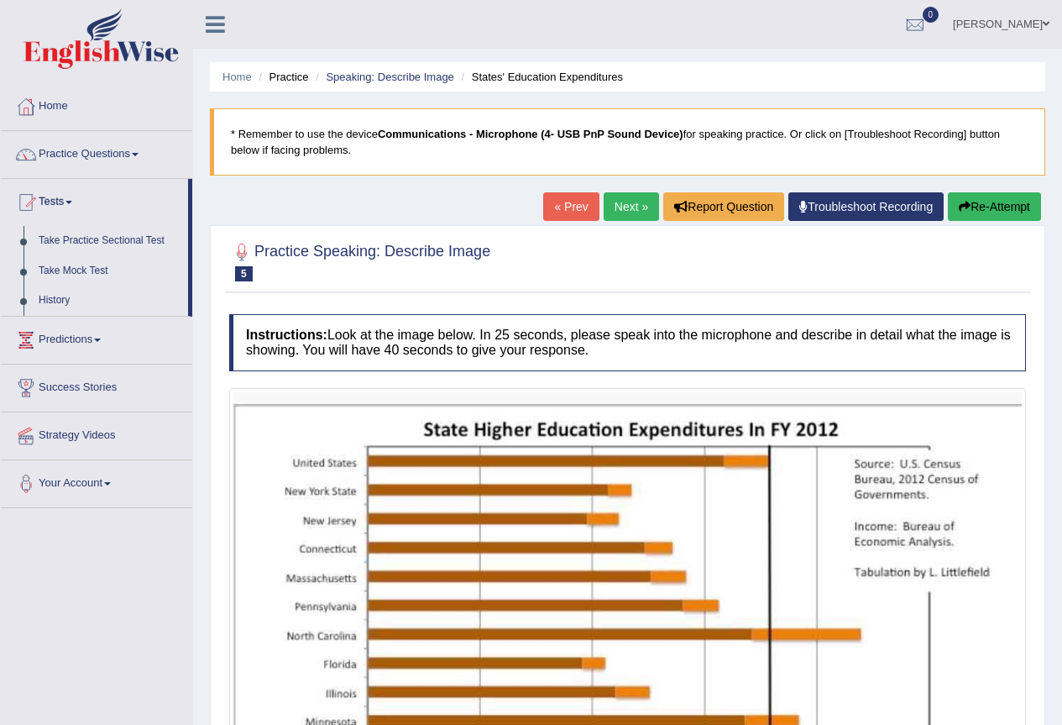
click at [57, 209] on link "Tests" at bounding box center [94, 200] width 187 height 42
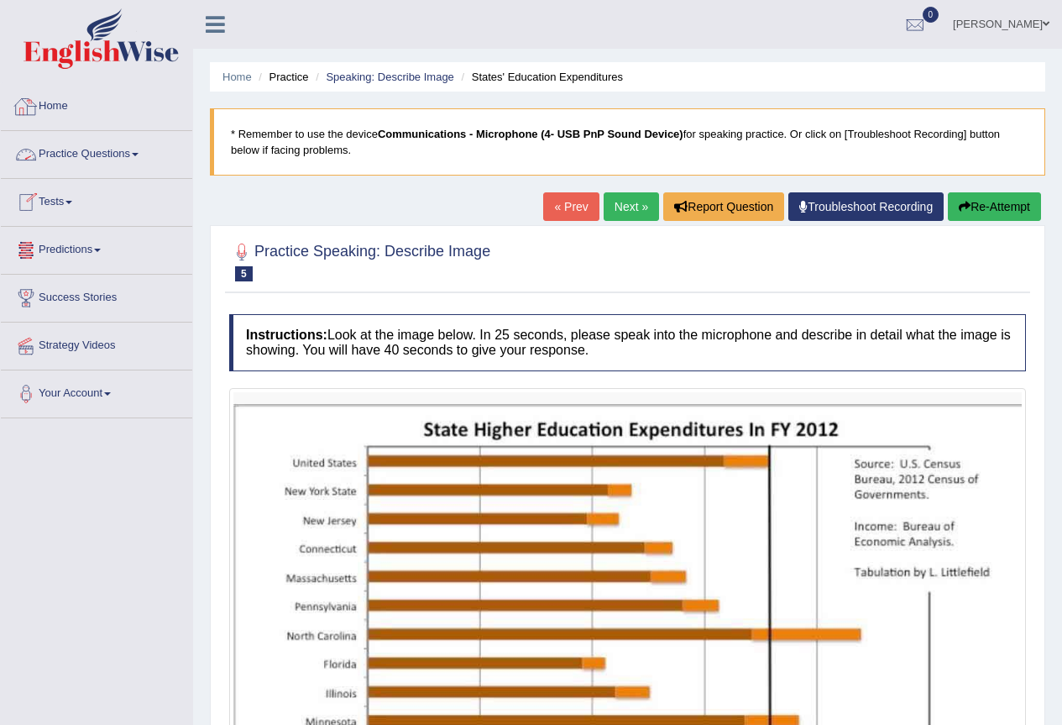
click at [97, 165] on link "Practice Questions" at bounding box center [96, 152] width 191 height 42
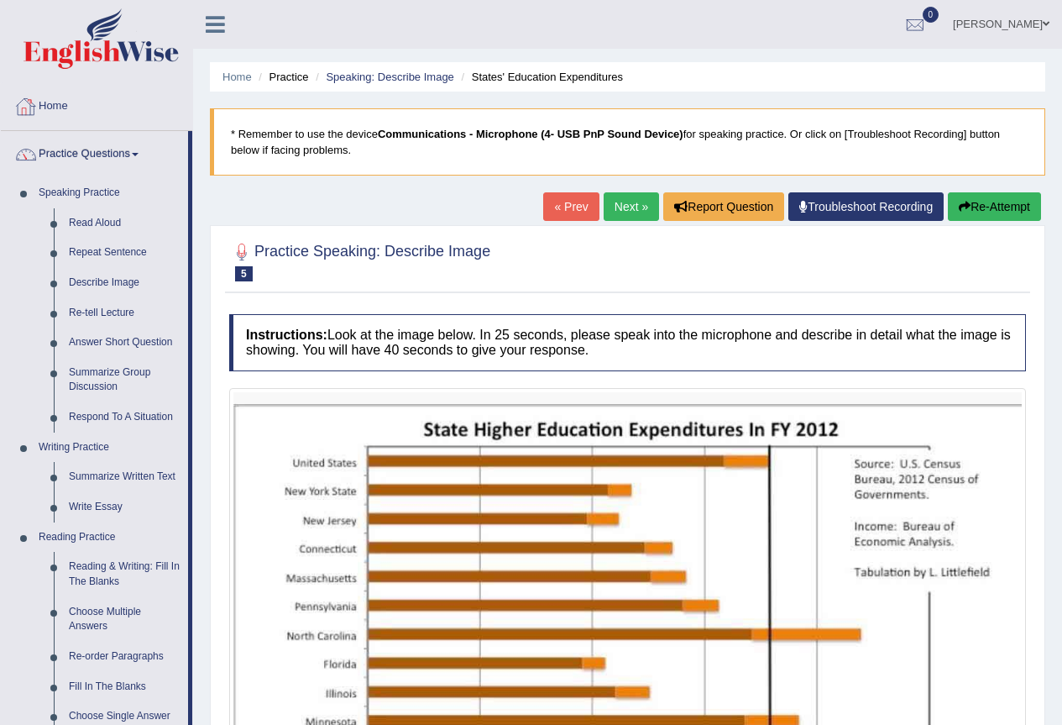
click at [52, 110] on link "Home" at bounding box center [96, 104] width 191 height 42
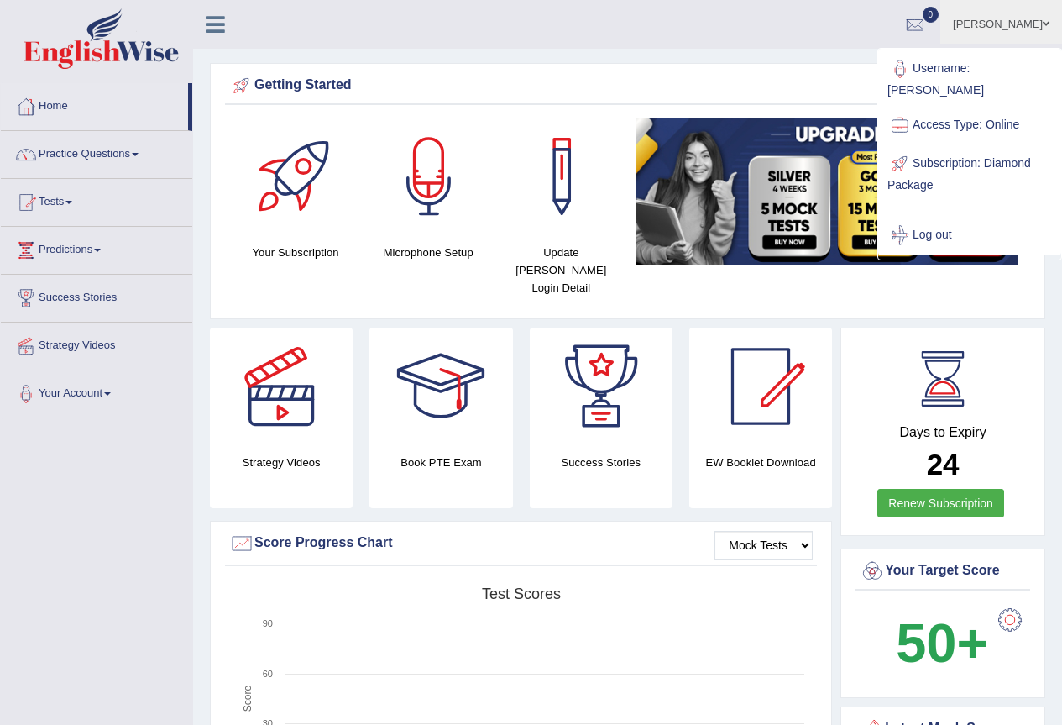
click at [930, 220] on link "Log out" at bounding box center [969, 235] width 181 height 39
